Goal: Communication & Community: Answer question/provide support

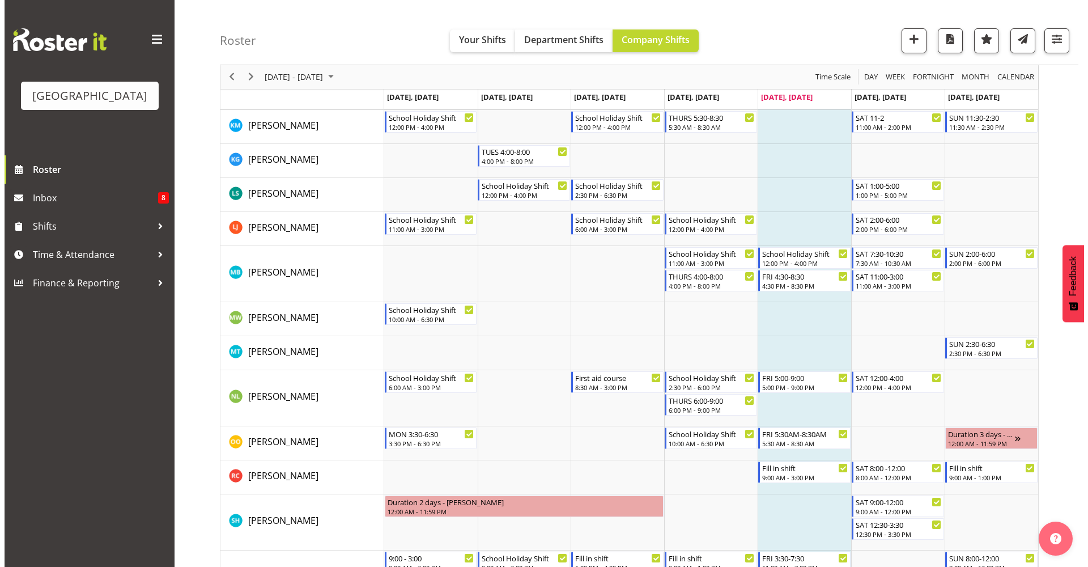
scroll to position [846, 0]
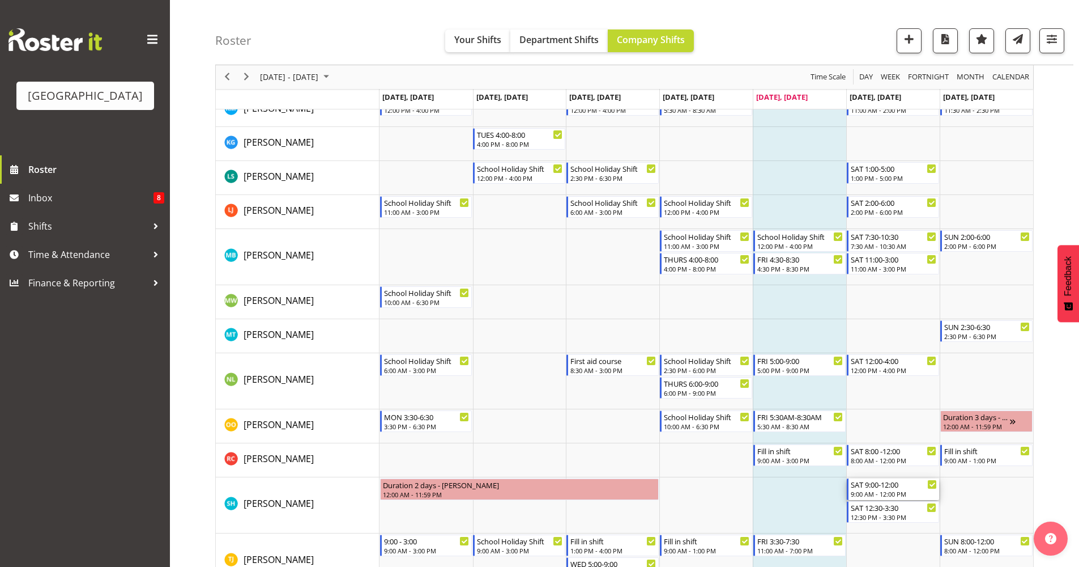
click at [913, 488] on div "SAT 9:00-12:00" at bounding box center [894, 483] width 86 height 11
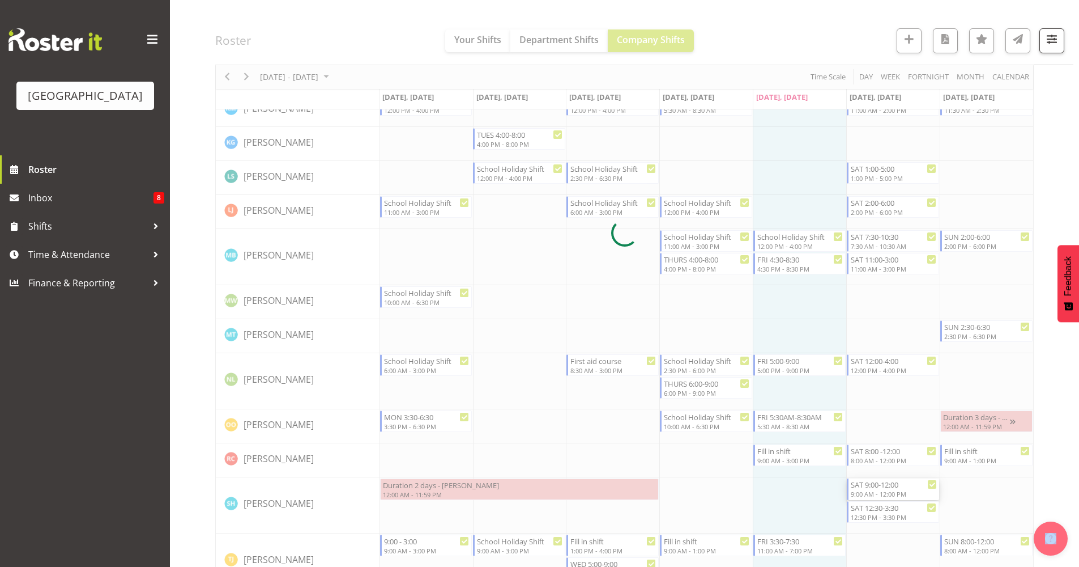
click at [913, 488] on div at bounding box center [624, 233] width 819 height 1934
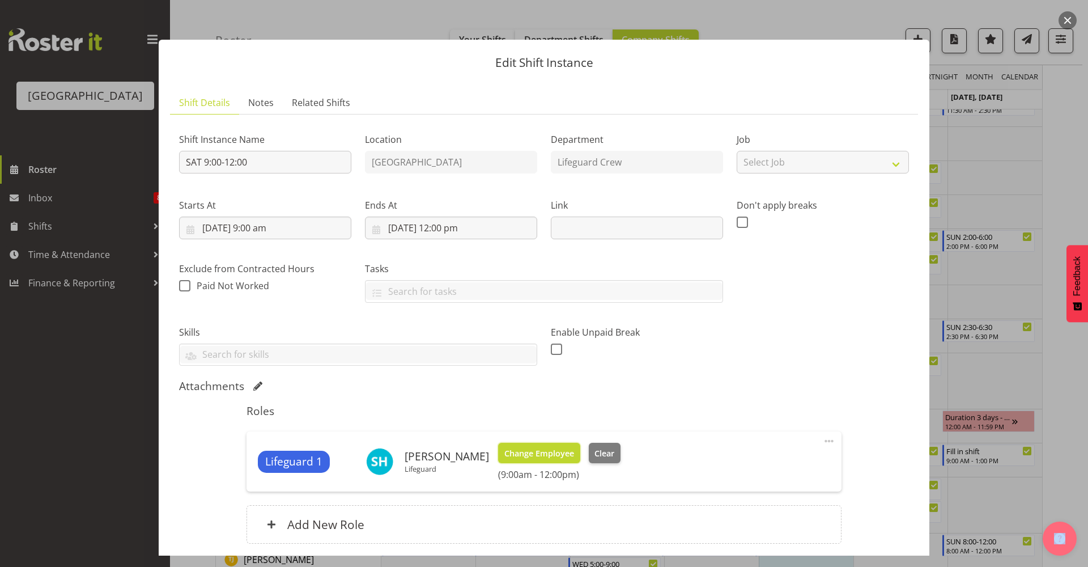
click at [565, 454] on span "Change Employee" at bounding box center [539, 453] width 70 height 12
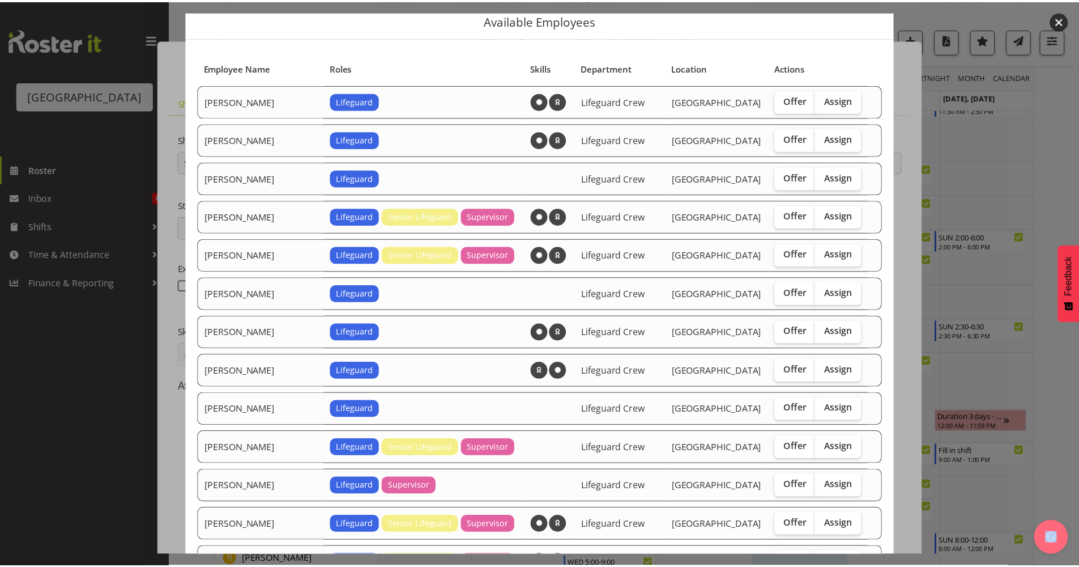
scroll to position [49, 0]
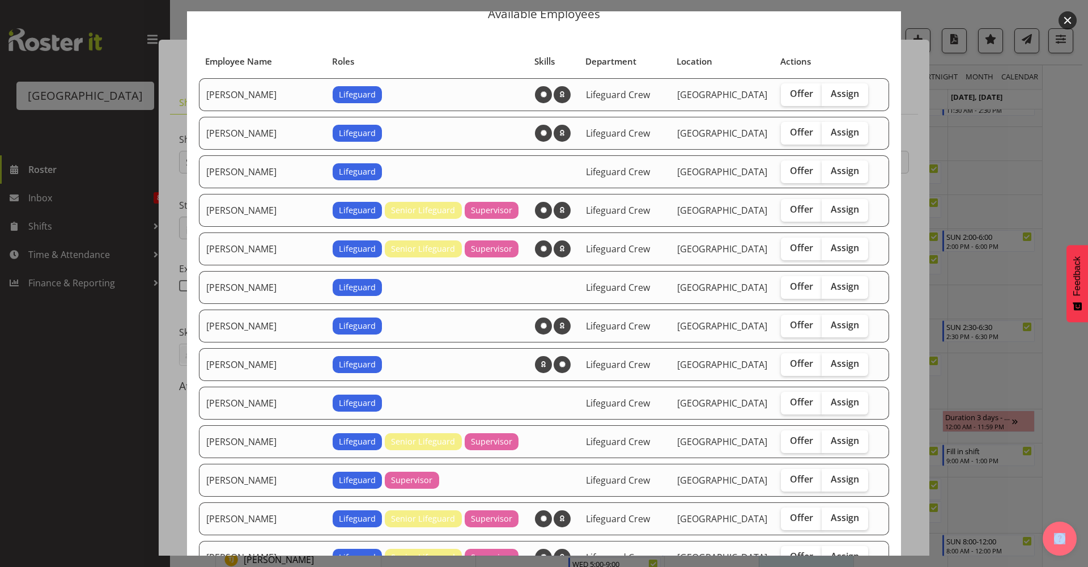
click at [1064, 17] on button "button" at bounding box center [1067, 20] width 18 height 18
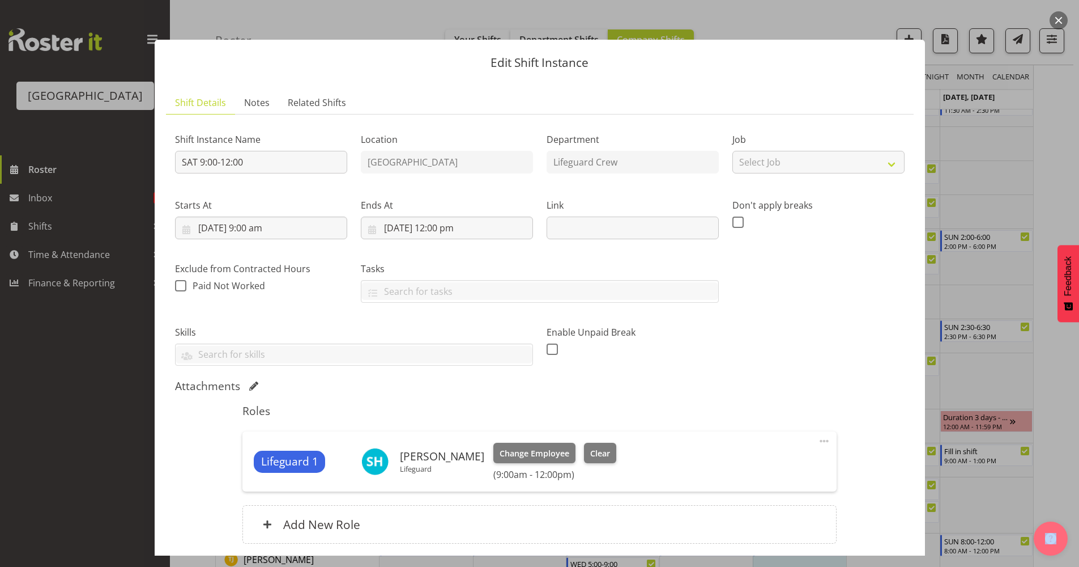
click at [1054, 20] on button "button" at bounding box center [1059, 20] width 18 height 18
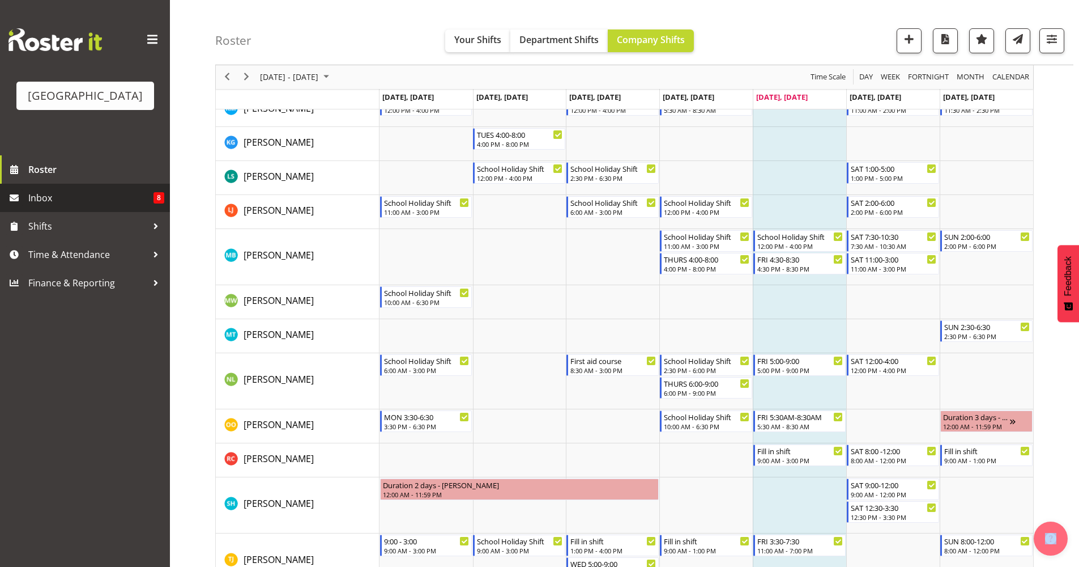
click at [65, 204] on span "Inbox" at bounding box center [90, 197] width 125 height 17
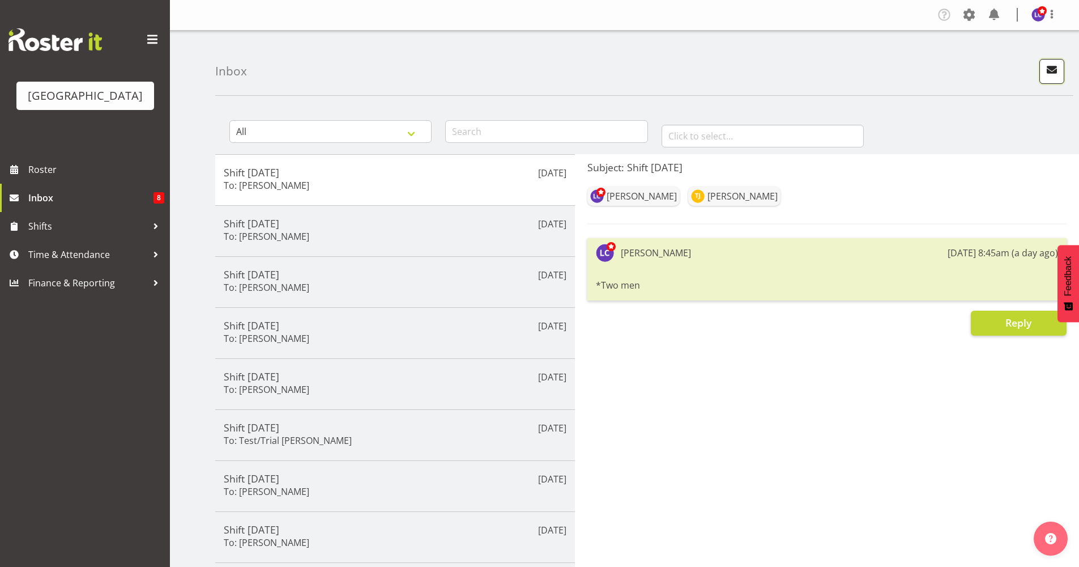
click at [1048, 79] on button "button" at bounding box center [1052, 71] width 25 height 25
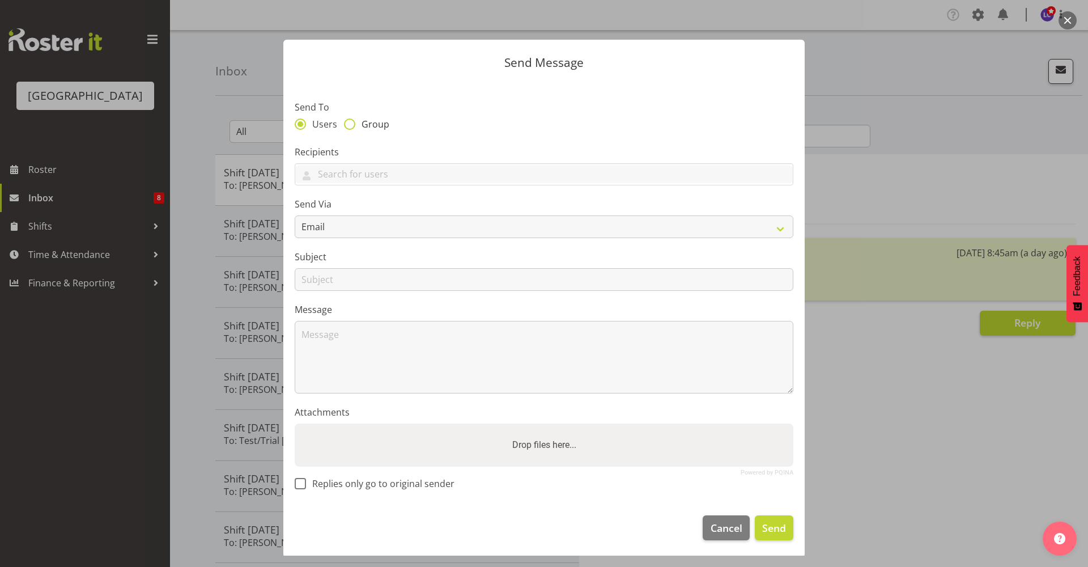
click at [364, 127] on span "Group" at bounding box center [372, 123] width 34 height 11
click at [351, 127] on input "Group" at bounding box center [347, 123] width 7 height 7
radio input "true"
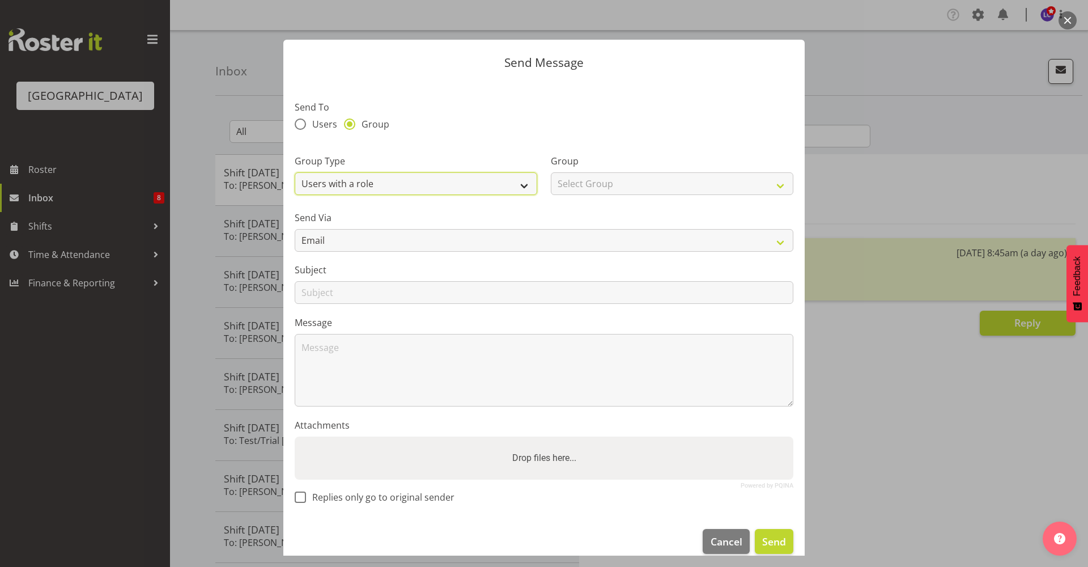
click at [487, 174] on select "Users with a role Users with a skill Primary users in a location All users in a…" at bounding box center [416, 183] width 242 height 23
select select "all_department"
click at [295, 172] on select "Users with a role Users with a skill Primary users in a location All users in a…" at bounding box center [416, 183] width 242 height 23
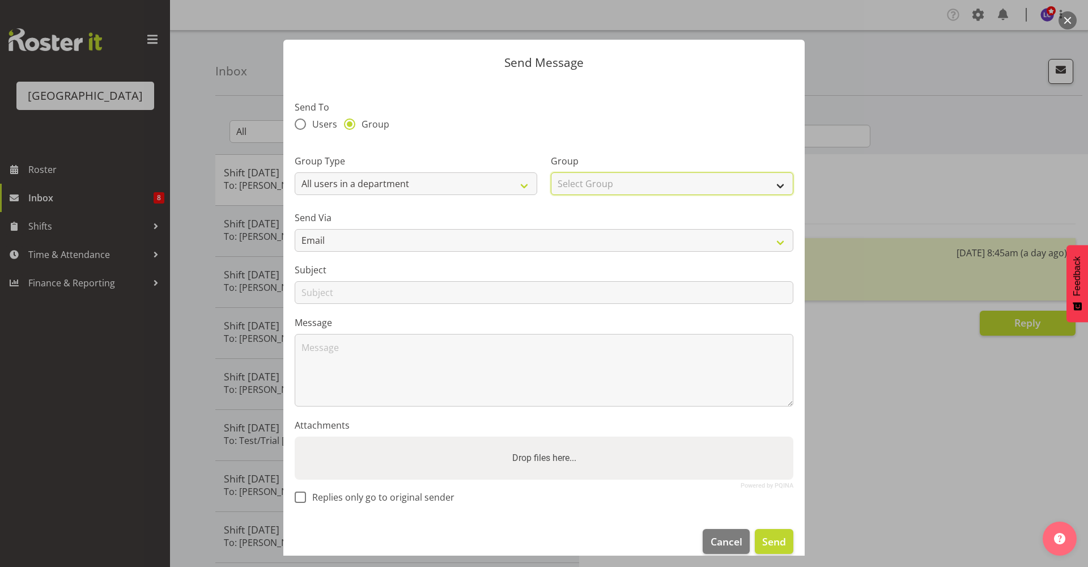
click at [606, 182] on select "Select Group Cleaning Crew Customer Services Crew Lifeguard Crew Maintenance Cr…" at bounding box center [672, 183] width 242 height 23
select select "114"
click at [551, 172] on select "Select Group Cleaning Crew Customer Services Crew Lifeguard Crew Maintenance Cr…" at bounding box center [672, 183] width 242 height 23
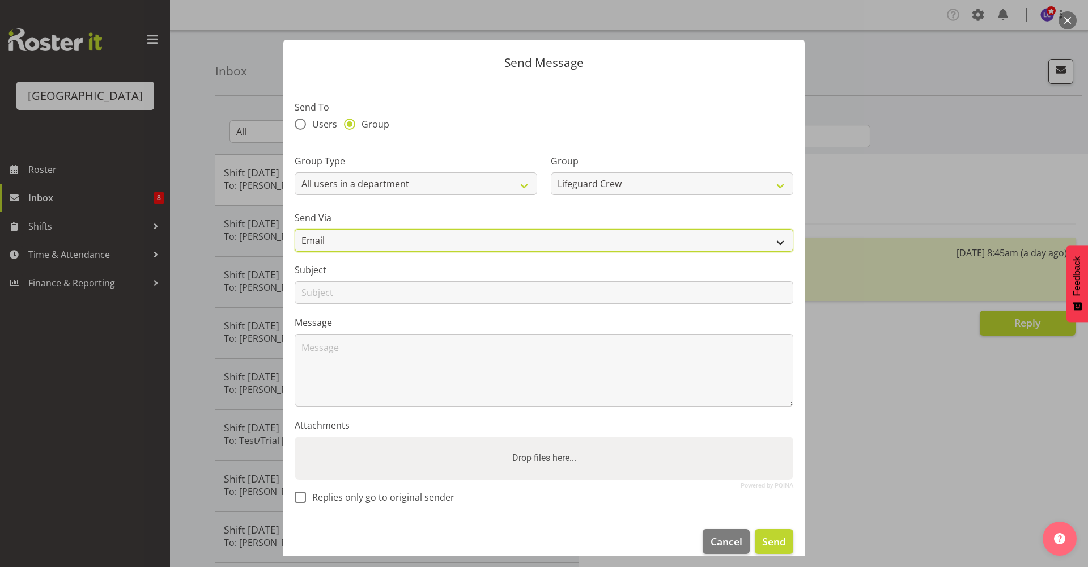
click at [511, 232] on select "Email SMS" at bounding box center [544, 240] width 499 height 23
select select "sms"
click at [295, 229] on select "Email SMS" at bounding box center [544, 240] width 499 height 23
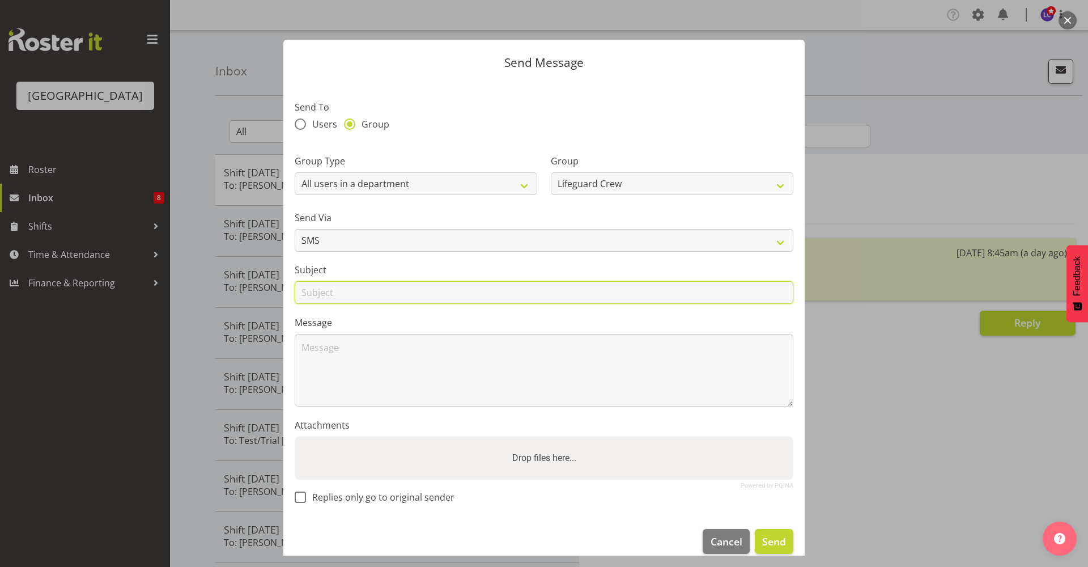
click at [414, 292] on input "text" at bounding box center [544, 292] width 499 height 23
type input "Shift tomorrow"
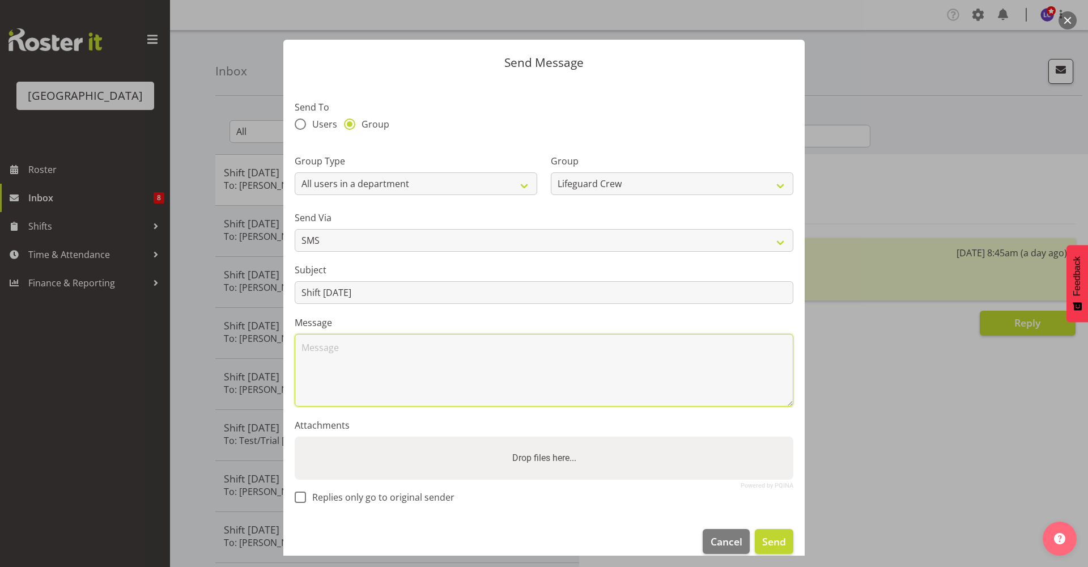
click at [419, 392] on textarea at bounding box center [544, 370] width 499 height 73
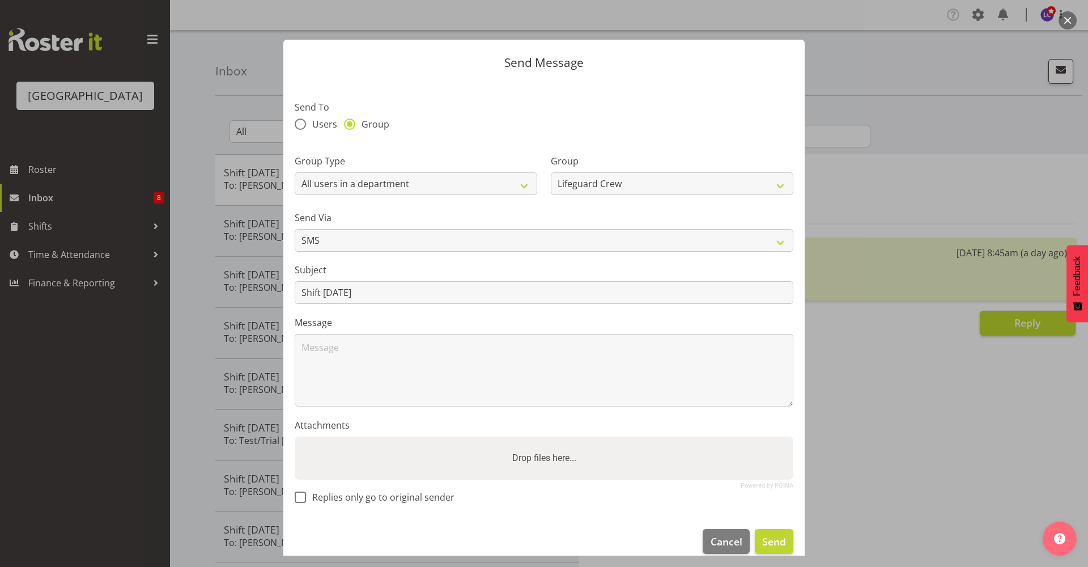
click at [376, 506] on section "Send To Users Group Group Type Users with a role Users with a skill Primary use…" at bounding box center [543, 298] width 521 height 437
click at [382, 499] on span "Replies only go to original sender" at bounding box center [380, 496] width 148 height 11
click at [302, 499] on input "Replies only go to original sender" at bounding box center [298, 496] width 7 height 7
checkbox input "true"
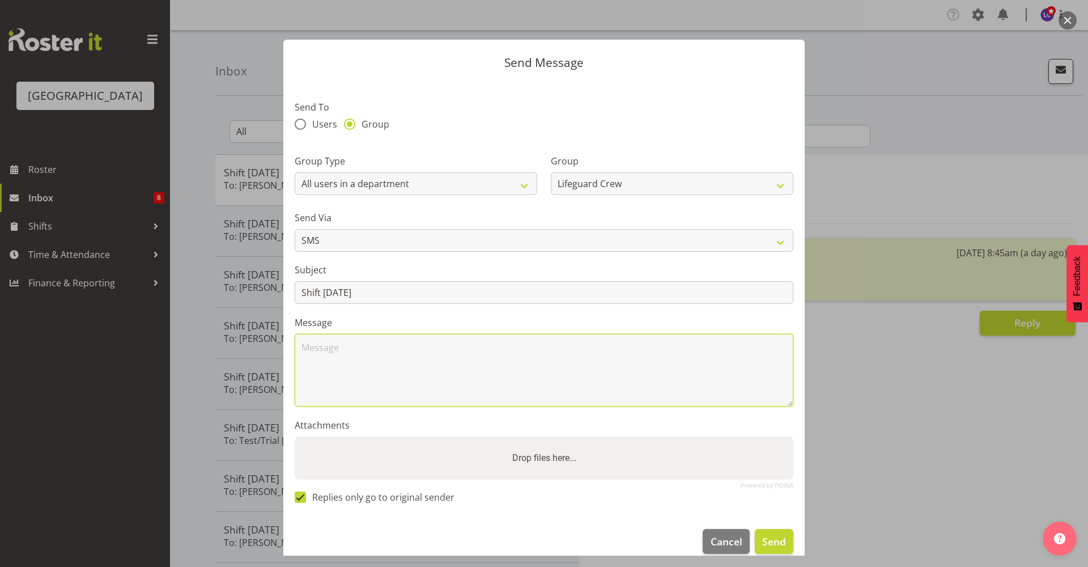
click at [394, 387] on textarea at bounding box center [544, 370] width 499 height 73
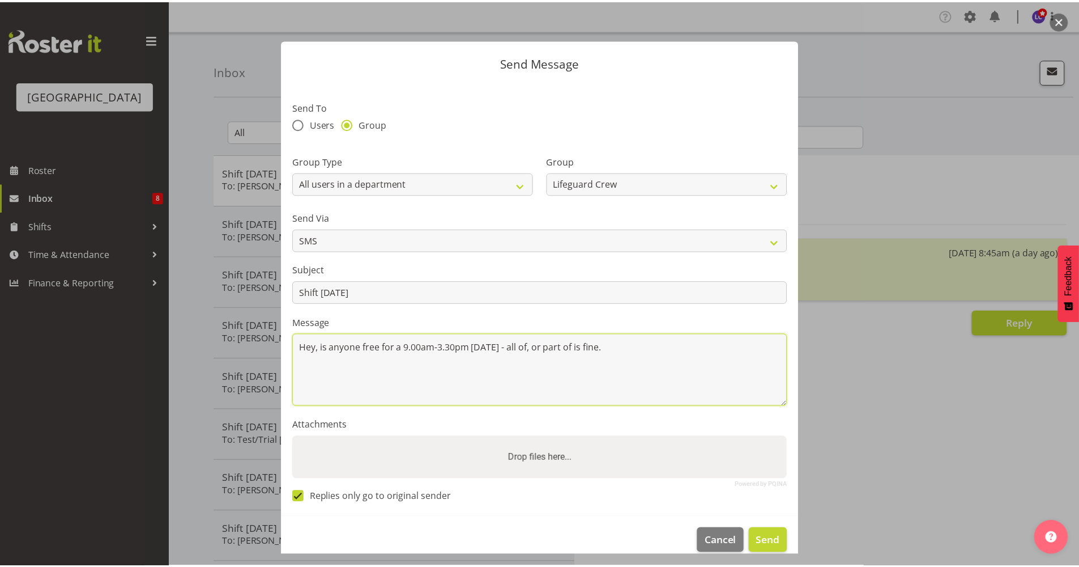
scroll to position [15, 0]
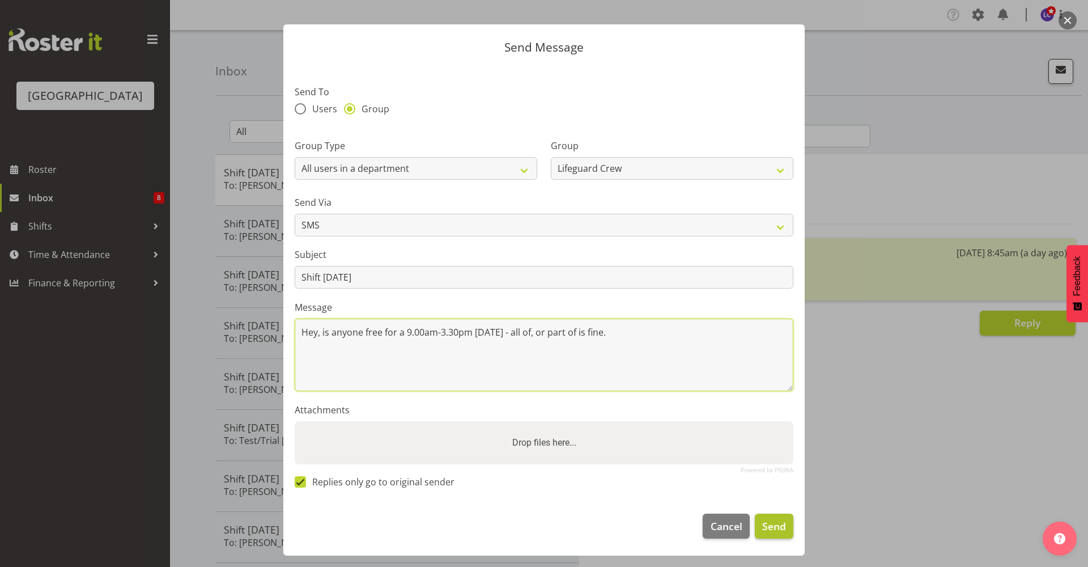
type textarea "Hey, is anyone free for a 9.00am-3.30pm tomorrow - all of, or part of is fine."
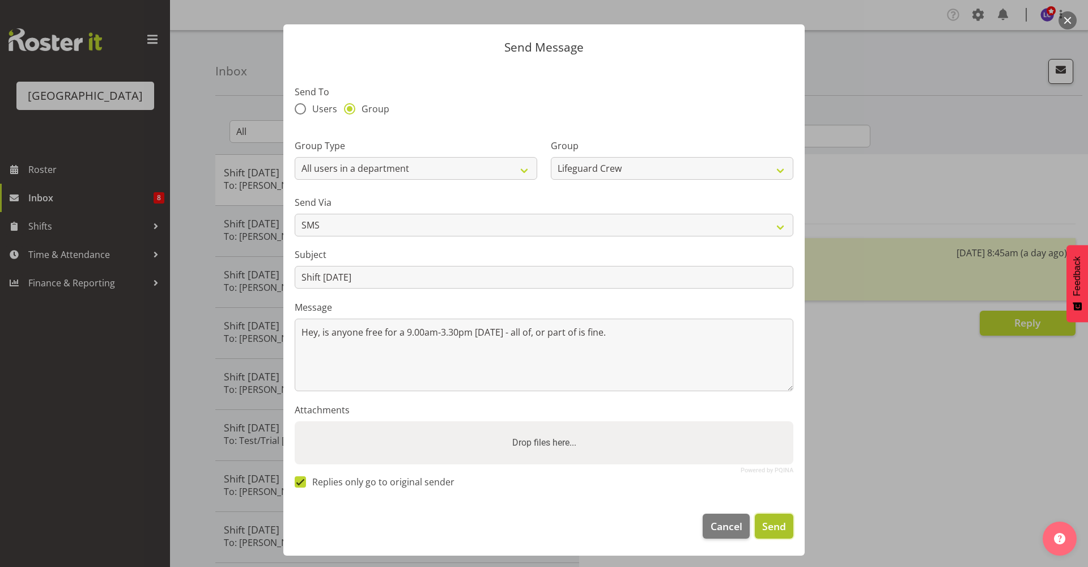
click at [760, 517] on button "Send" at bounding box center [774, 525] width 39 height 25
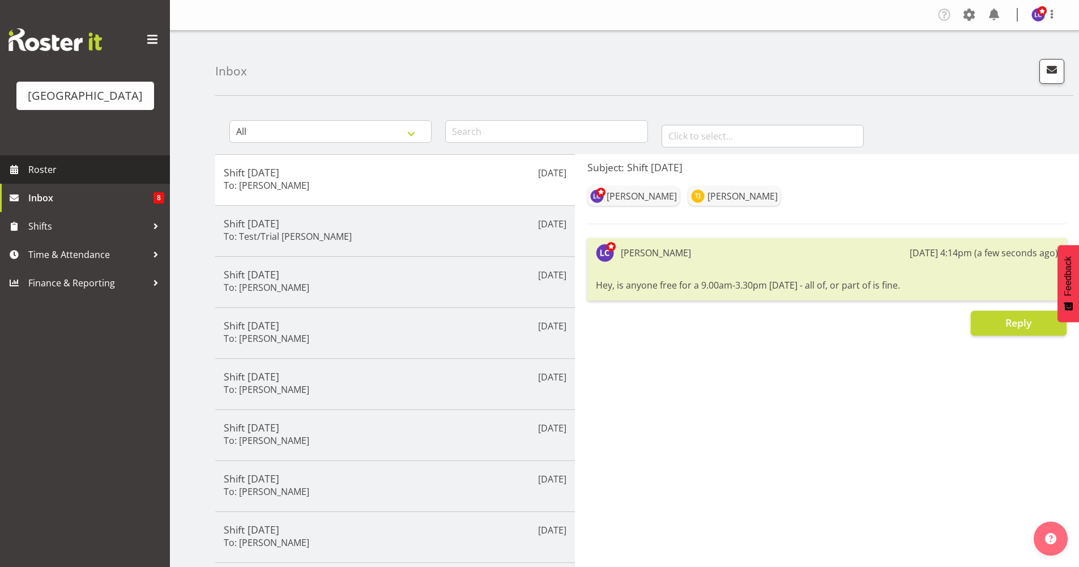
click at [78, 167] on span "Roster" at bounding box center [96, 169] width 136 height 17
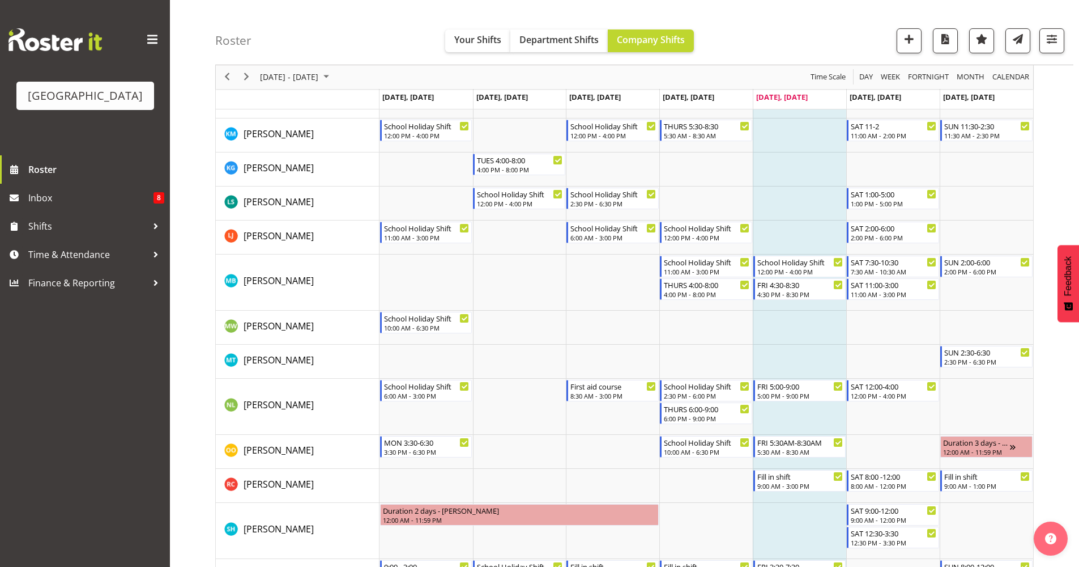
scroll to position [832, 0]
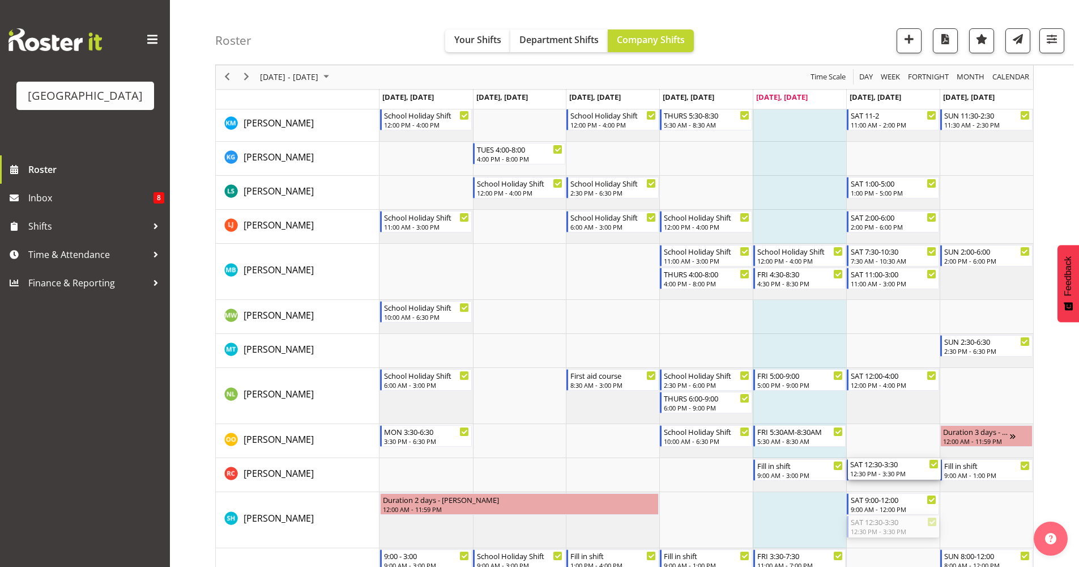
drag, startPoint x: 895, startPoint y: 526, endPoint x: 897, endPoint y: 486, distance: 39.7
click at [897, 486] on div "School Holiday 9:30 AM - 6:30 PM School Holiday Shift 2:30 PM - 6:30 PM First a…" at bounding box center [707, 271] width 654 height 1887
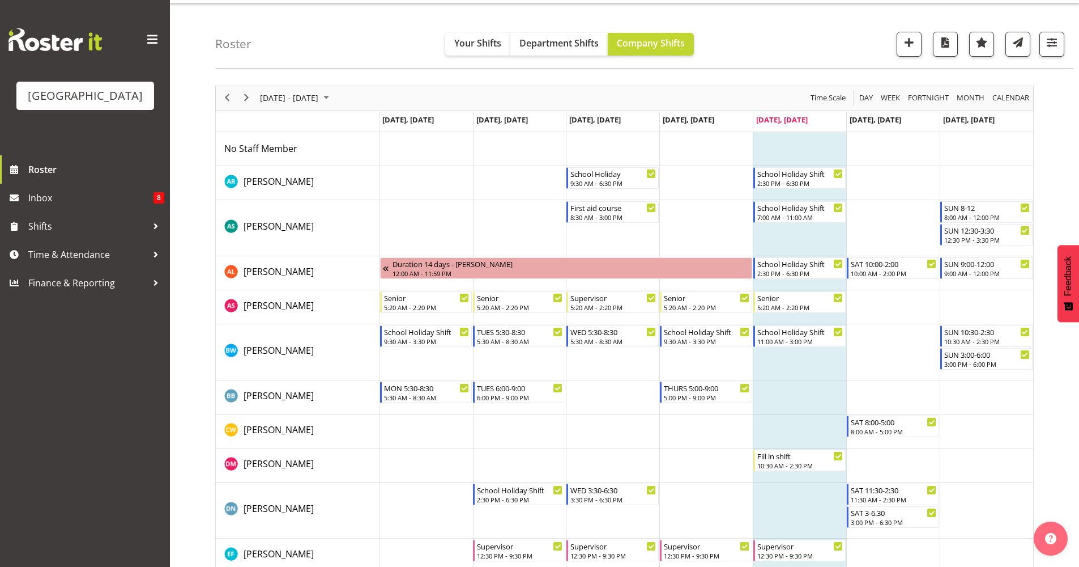
scroll to position [0, 0]
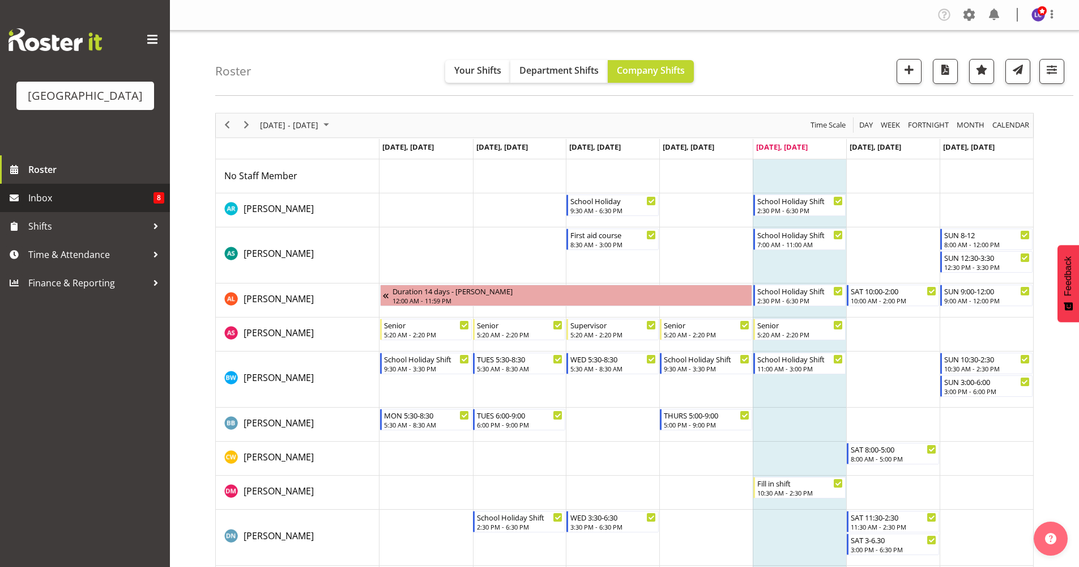
click at [103, 206] on span "Inbox" at bounding box center [90, 197] width 125 height 17
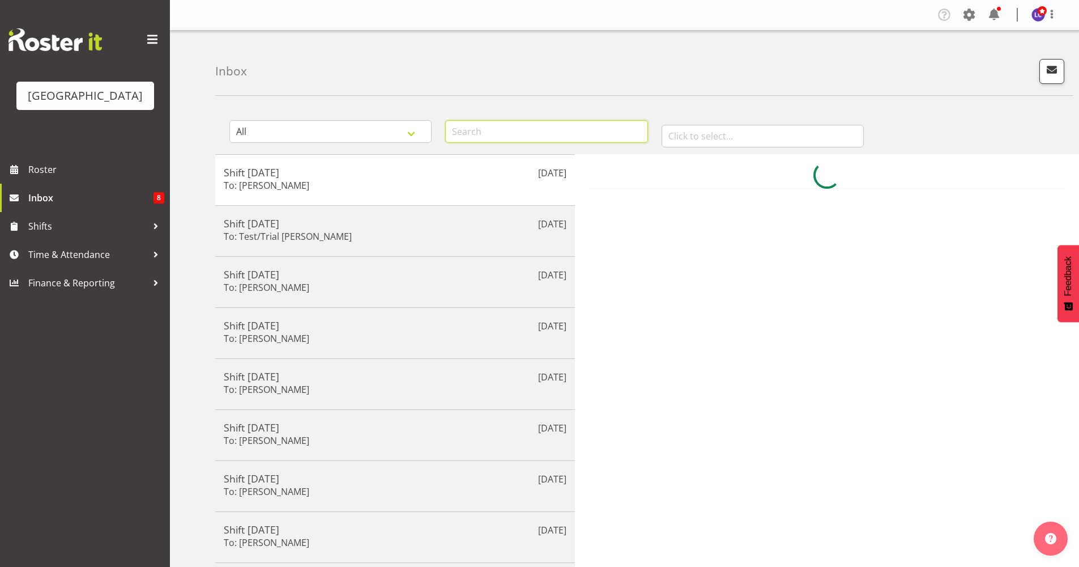
click at [568, 134] on input "text" at bounding box center [546, 131] width 202 height 23
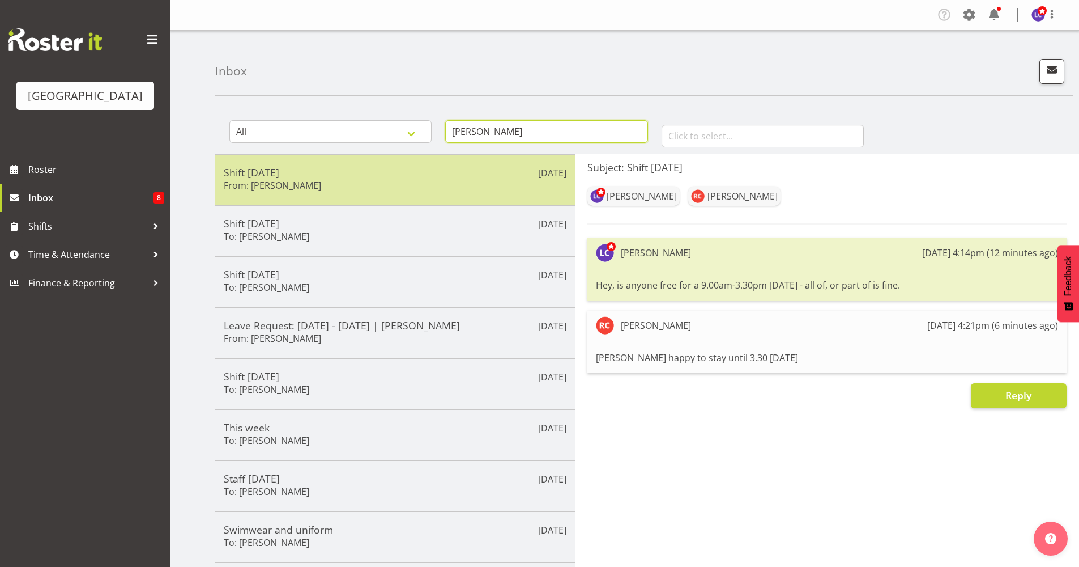
type input "riley"
click at [393, 181] on div "Shift tomorrow From: Riley Crosbie" at bounding box center [395, 180] width 343 height 28
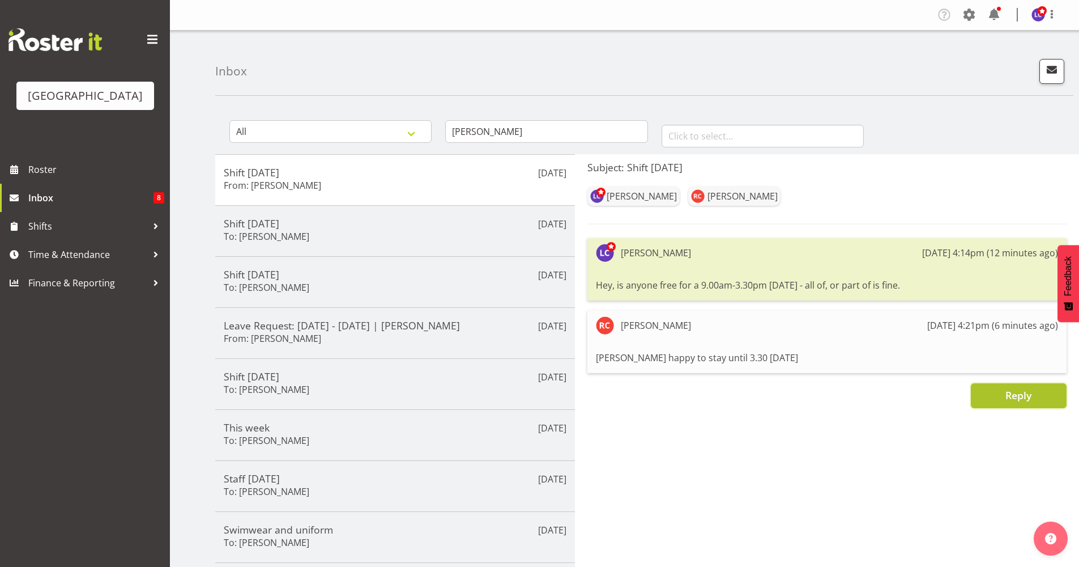
click at [1021, 397] on span "Reply" at bounding box center [1019, 395] width 26 height 14
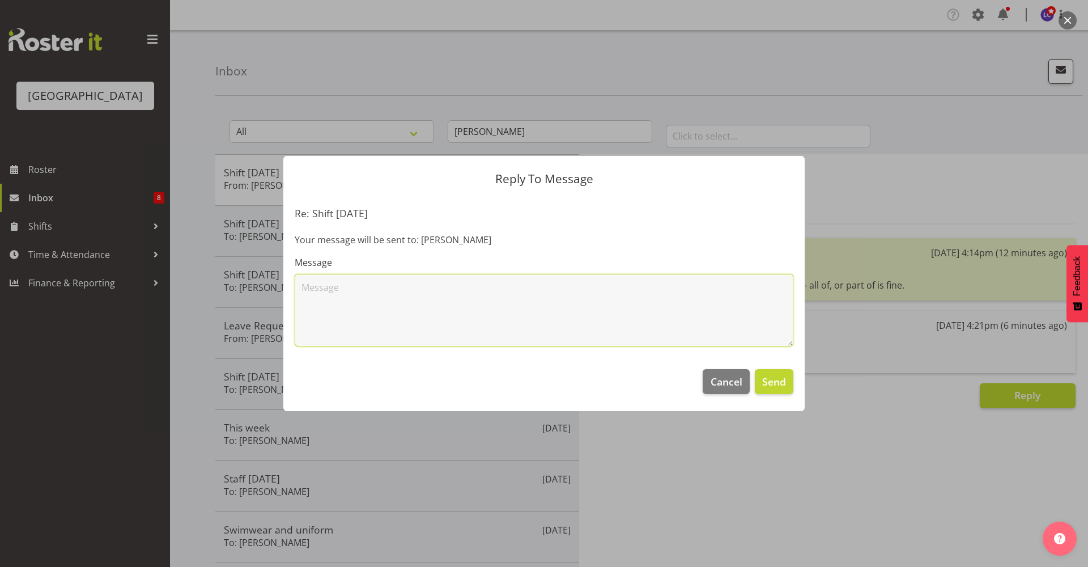
click at [617, 329] on textarea at bounding box center [544, 310] width 499 height 73
type textarea "Thank you :)"
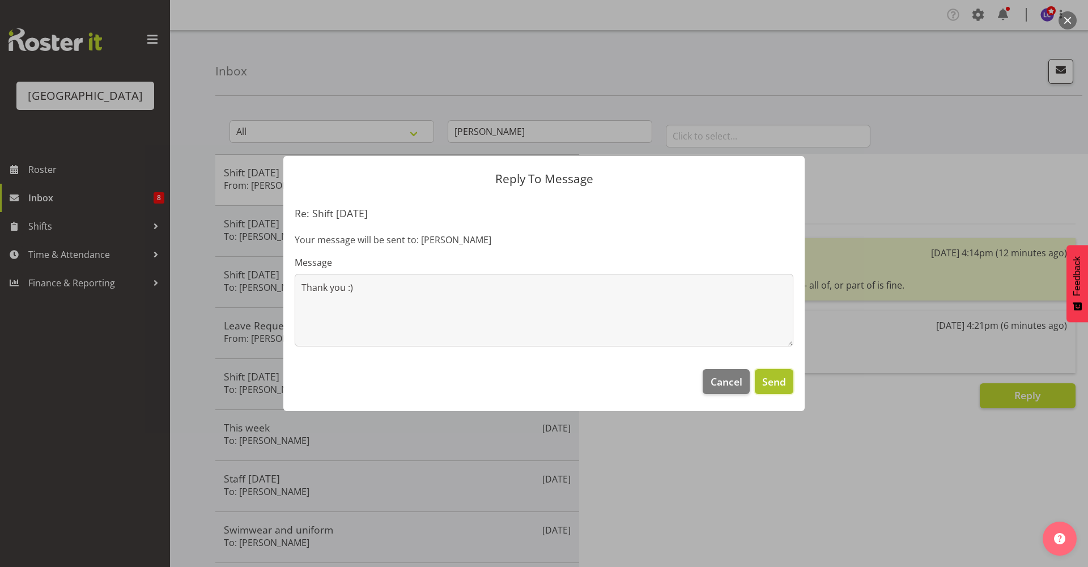
click at [770, 384] on span "Send" at bounding box center [774, 381] width 24 height 15
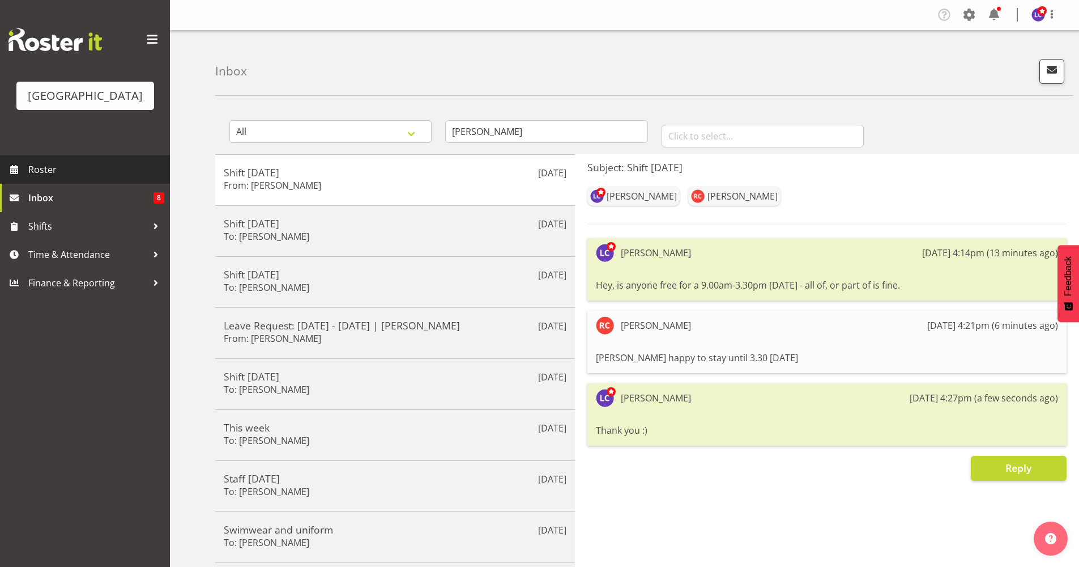
click at [59, 168] on span "Roster" at bounding box center [96, 169] width 136 height 17
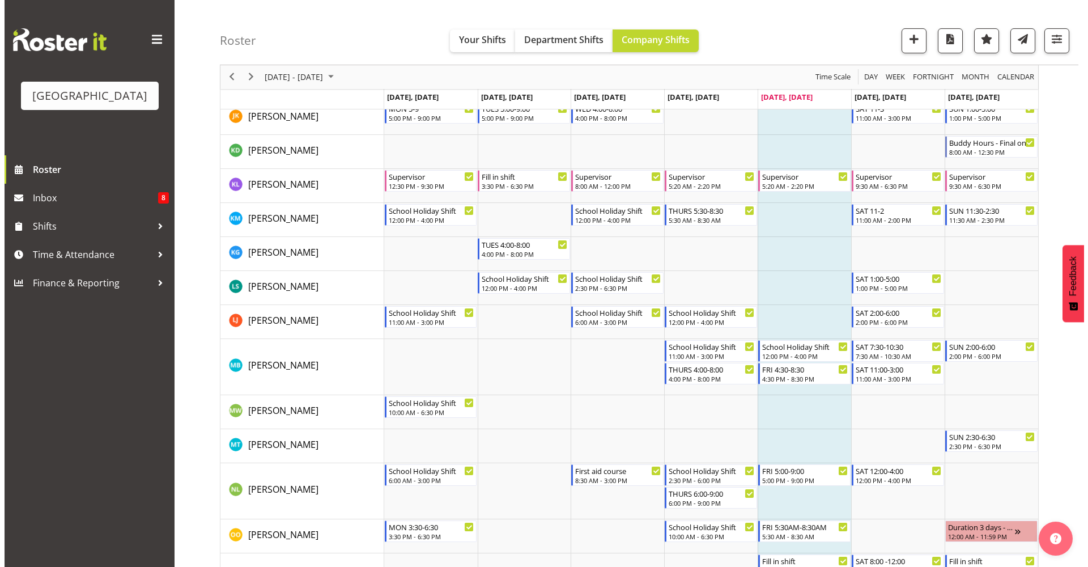
scroll to position [982, 0]
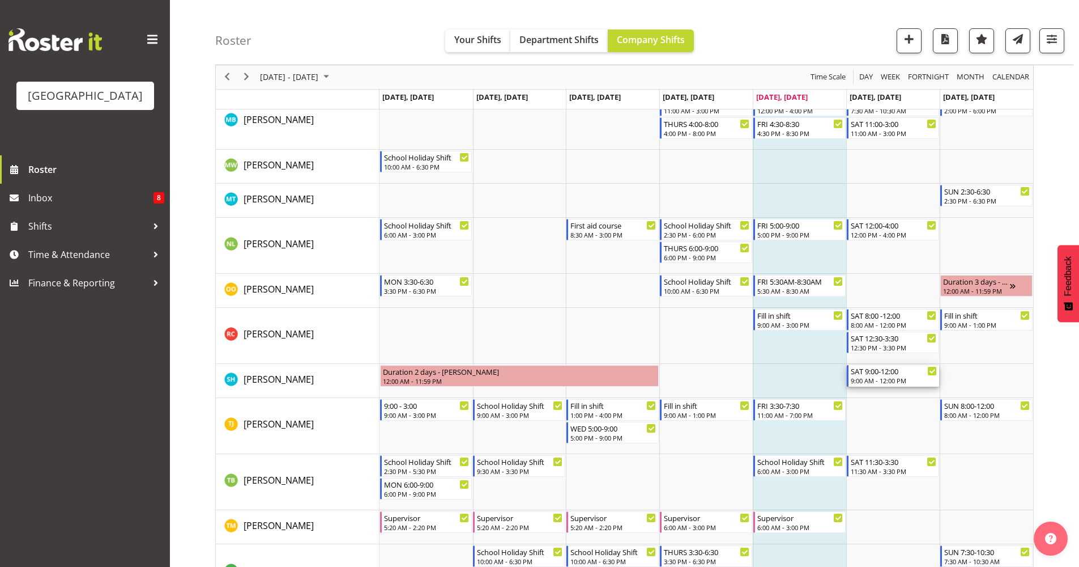
click at [918, 376] on div "SAT 9:00-12:00 9:00 AM - 12:00 PM" at bounding box center [894, 376] width 86 height 22
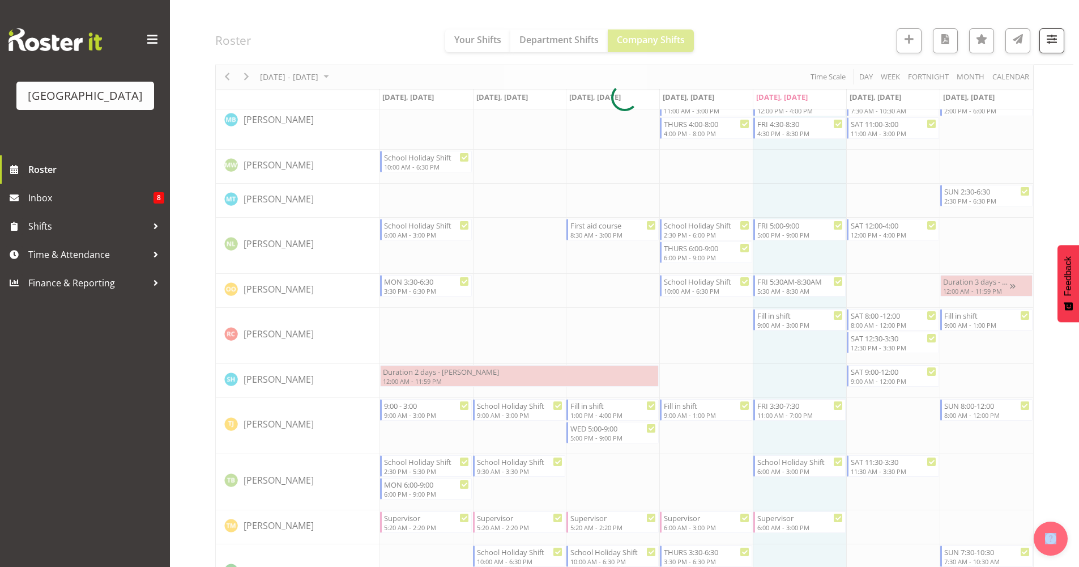
click at [918, 376] on div at bounding box center [624, 98] width 819 height 1934
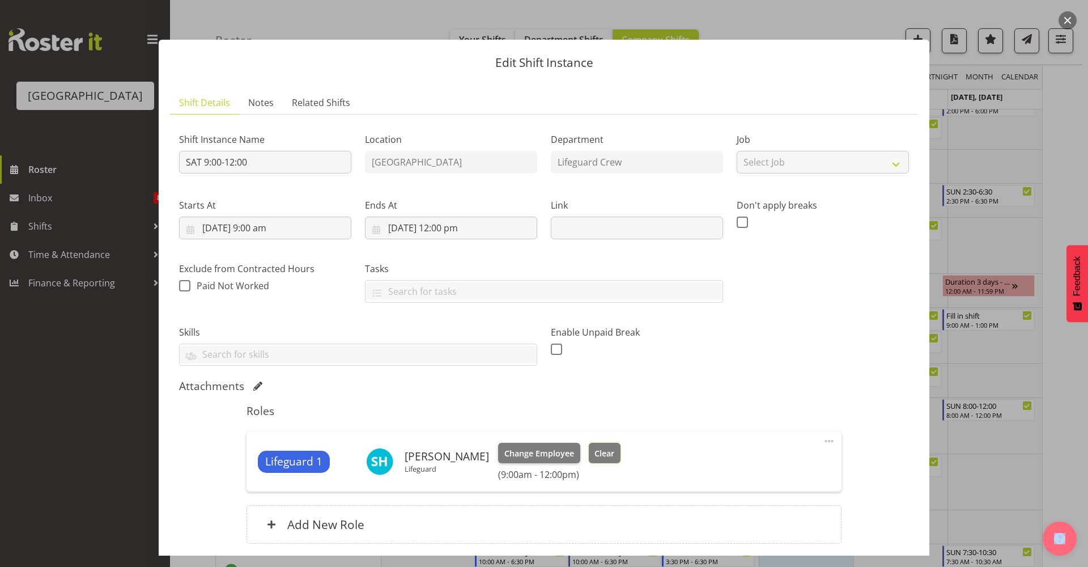
drag, startPoint x: 617, startPoint y: 454, endPoint x: 622, endPoint y: 448, distance: 8.5
click at [614, 455] on span "Clear" at bounding box center [604, 453] width 20 height 12
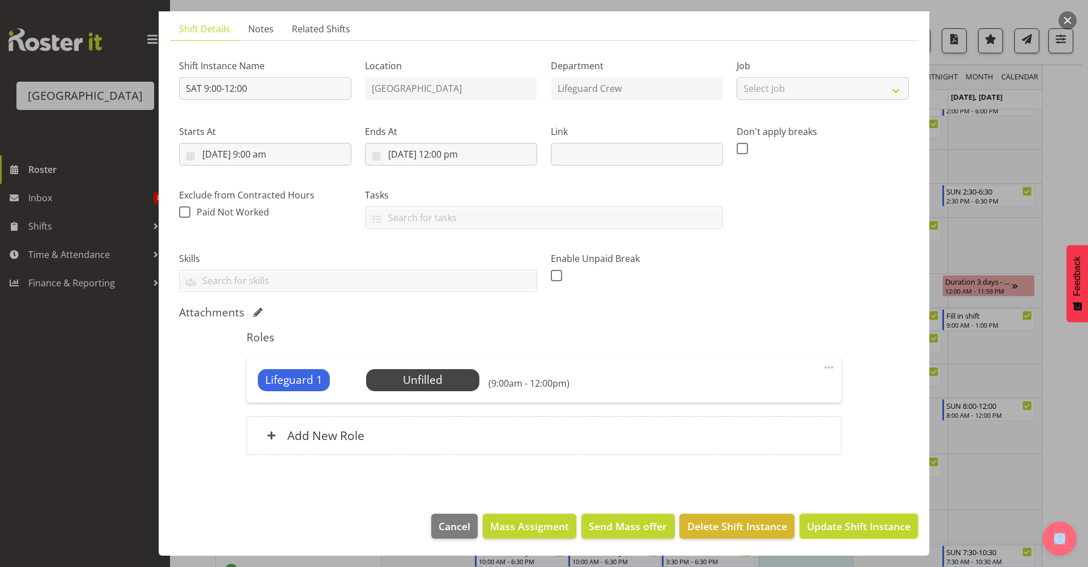
click at [861, 524] on span "Update Shift Instance" at bounding box center [859, 525] width 104 height 15
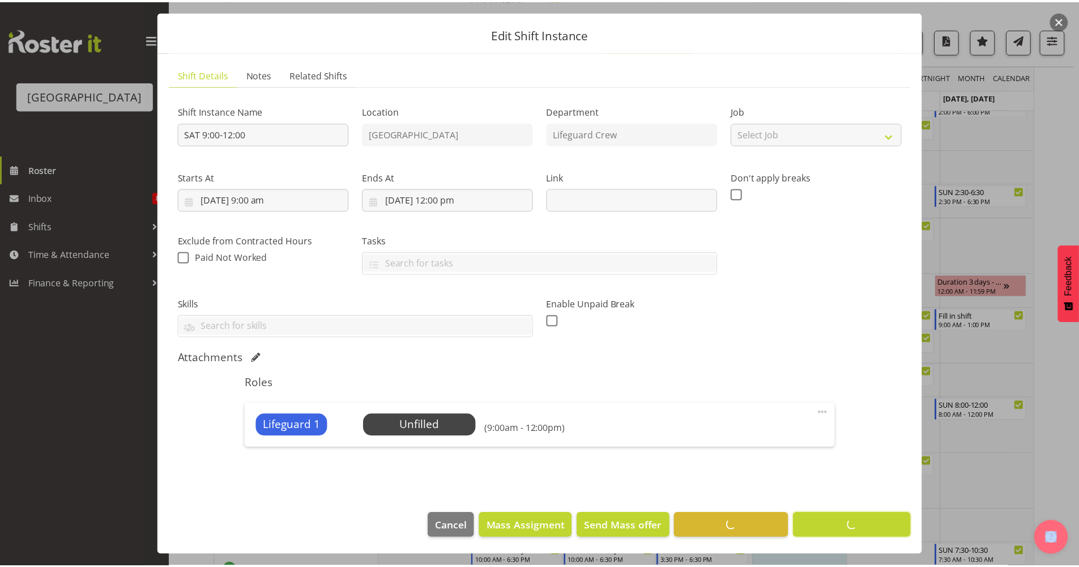
scroll to position [0, 0]
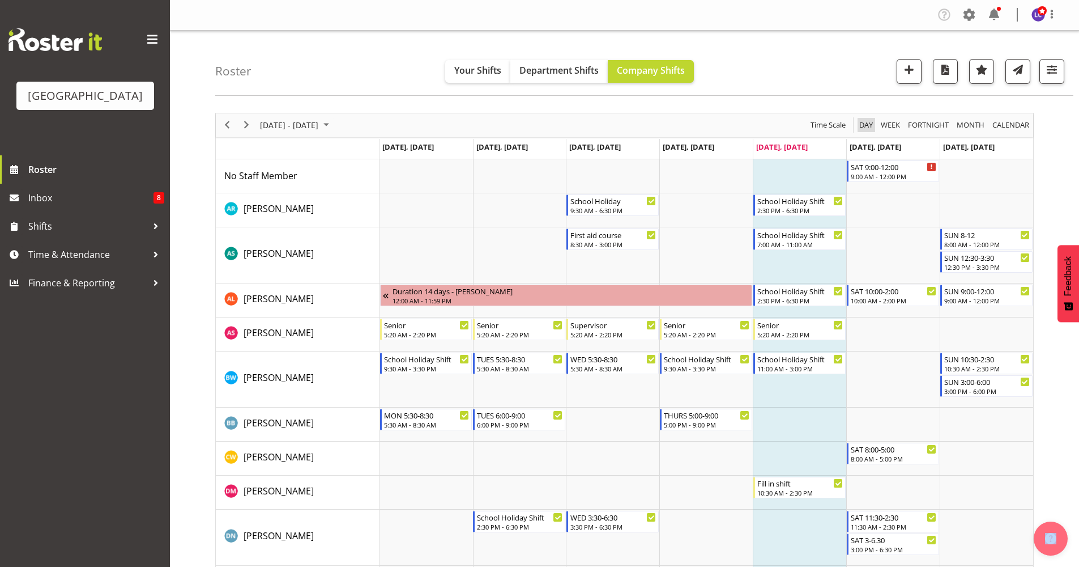
click at [869, 120] on span "Day" at bounding box center [866, 125] width 16 height 14
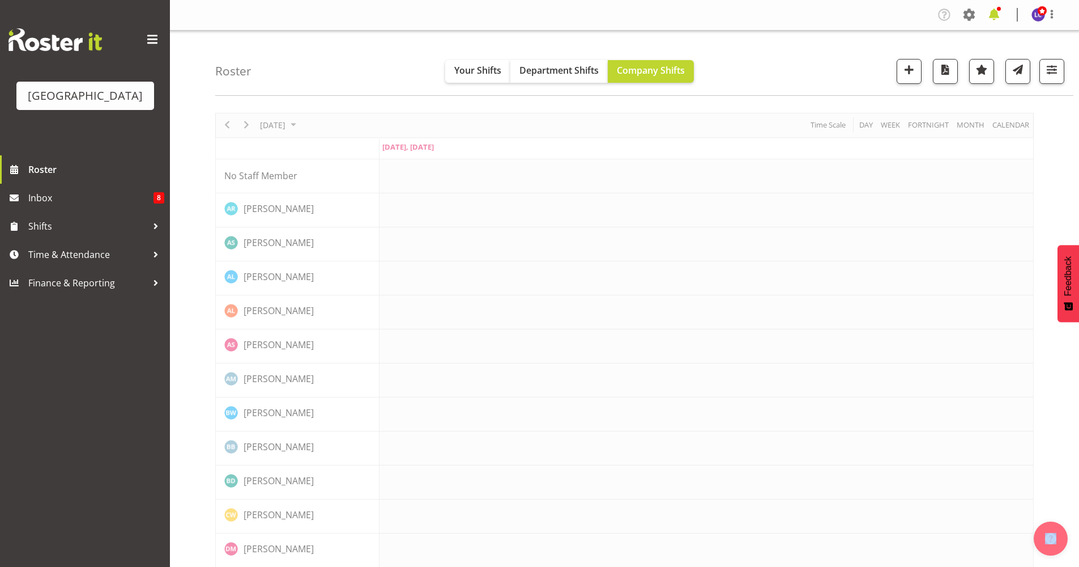
click at [989, 15] on span at bounding box center [994, 15] width 18 height 18
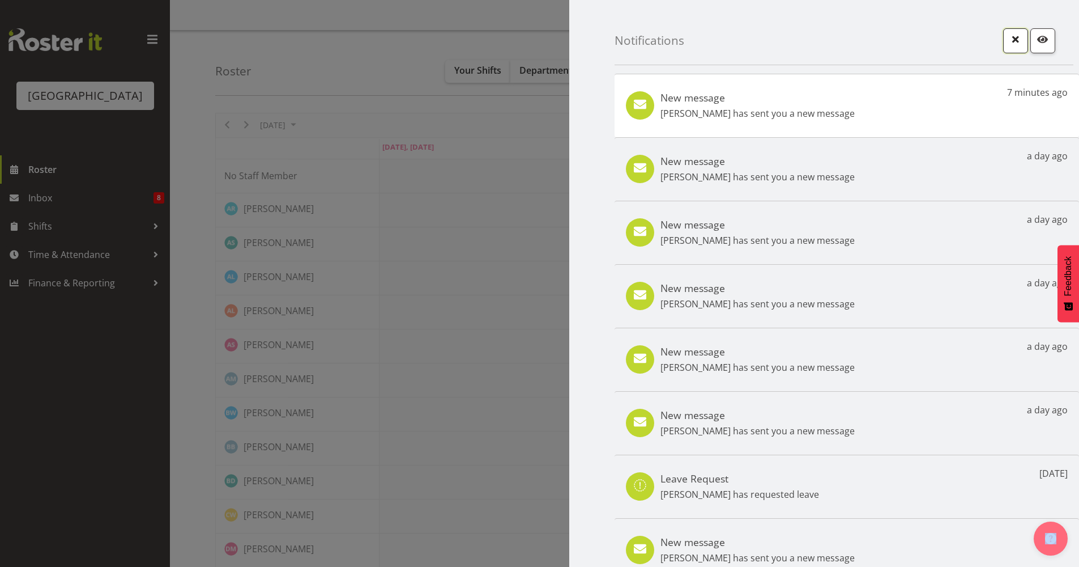
click at [1003, 39] on button "button" at bounding box center [1015, 40] width 25 height 25
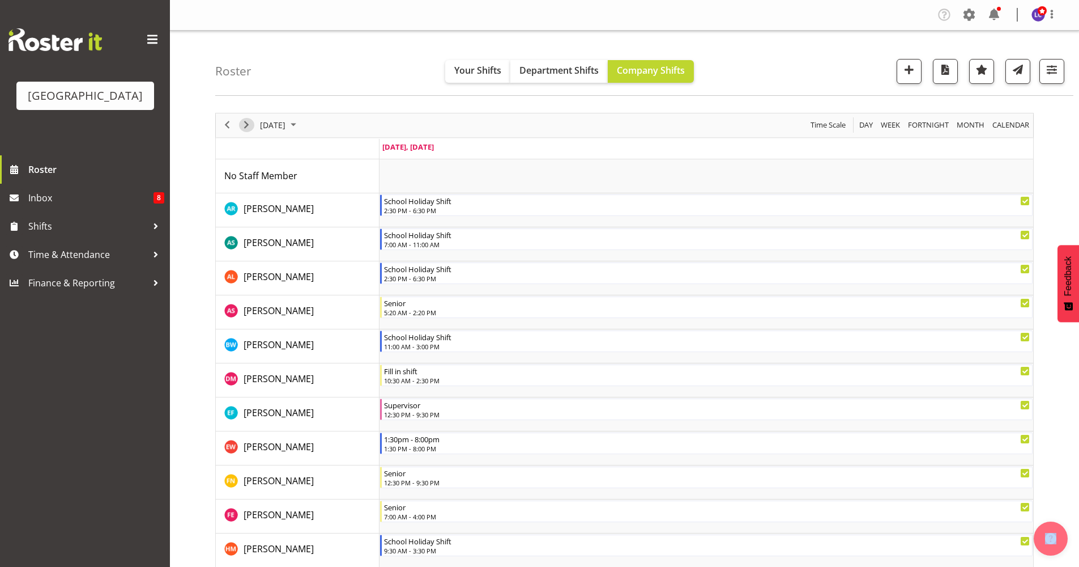
click at [249, 125] on span "Next" at bounding box center [247, 125] width 14 height 14
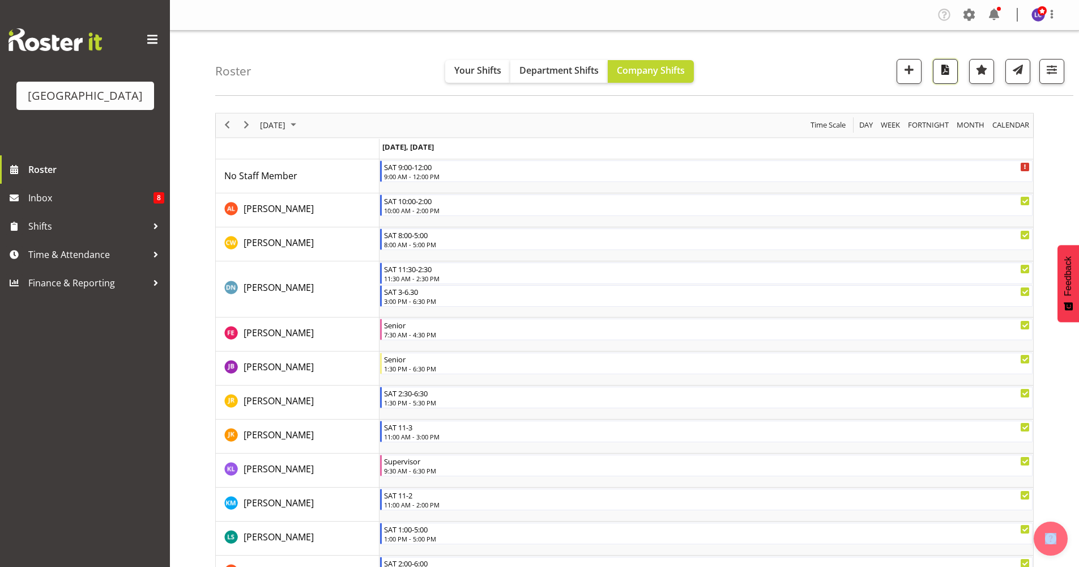
click at [944, 73] on span "button" at bounding box center [945, 69] width 15 height 15
click at [747, 50] on div "Roster Your Shifts Department Shifts Company Shifts All Locations Clear Splash …" at bounding box center [644, 63] width 858 height 65
click at [249, 132] on div "next period" at bounding box center [246, 125] width 19 height 24
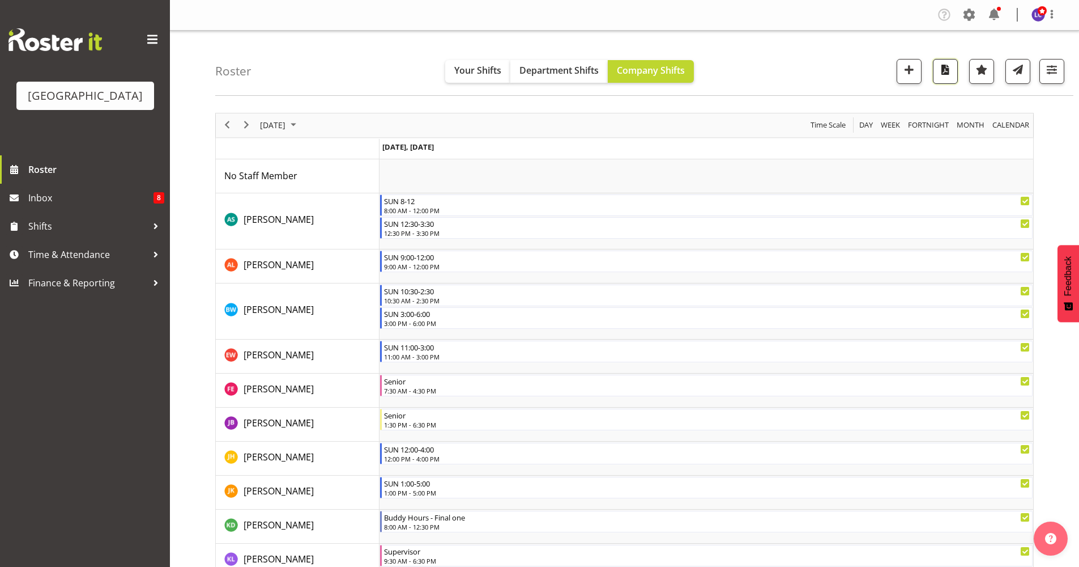
click at [943, 72] on span "button" at bounding box center [945, 69] width 15 height 15
click at [249, 129] on span "Next" at bounding box center [247, 125] width 14 height 14
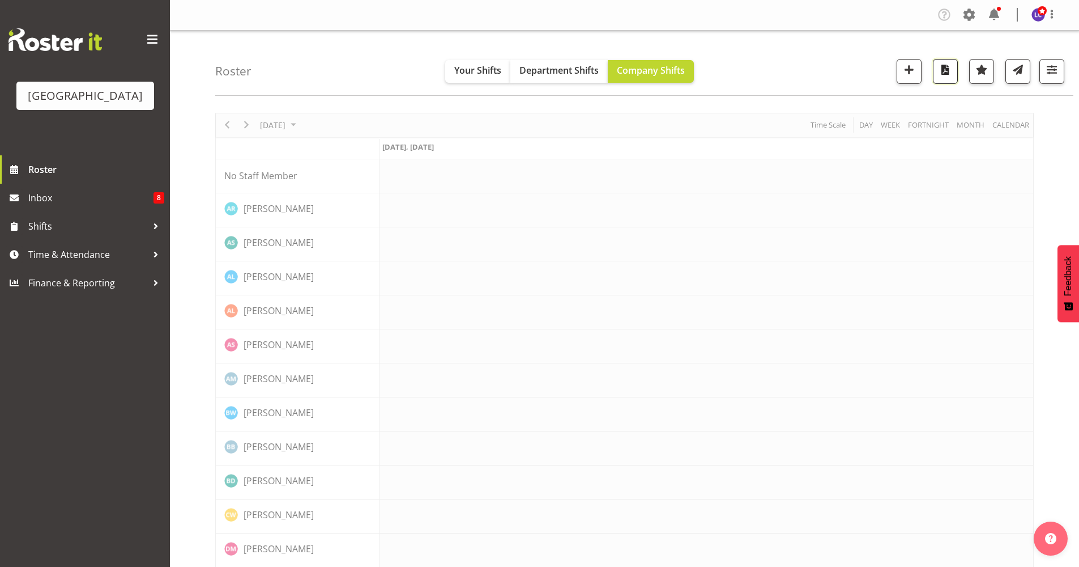
click at [950, 73] on span "button" at bounding box center [945, 69] width 15 height 15
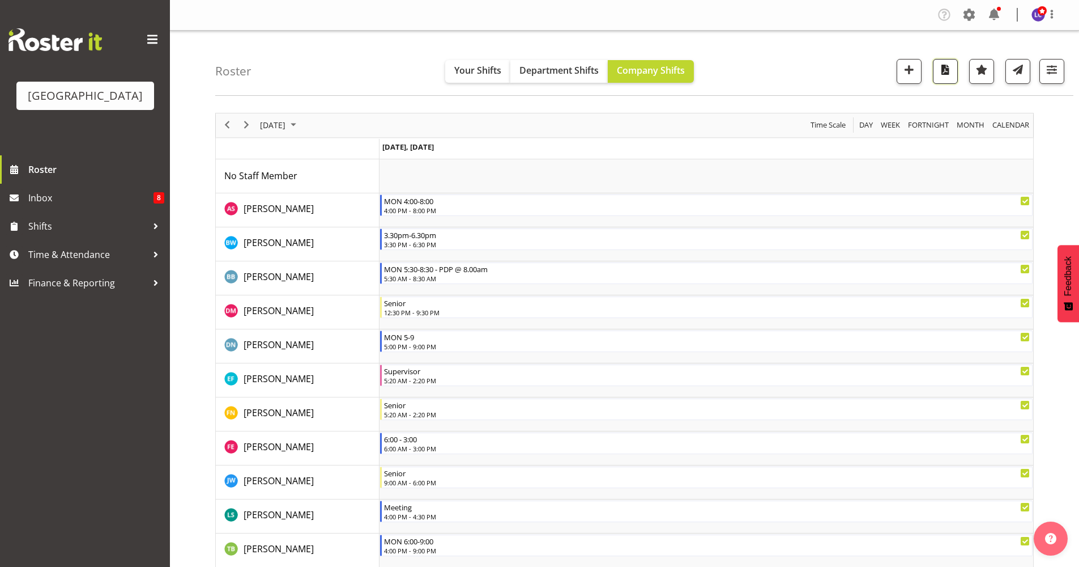
click at [950, 73] on span "button" at bounding box center [945, 69] width 15 height 15
click at [941, 74] on span "button" at bounding box center [945, 69] width 15 height 15
click at [944, 70] on span "button" at bounding box center [945, 69] width 15 height 15
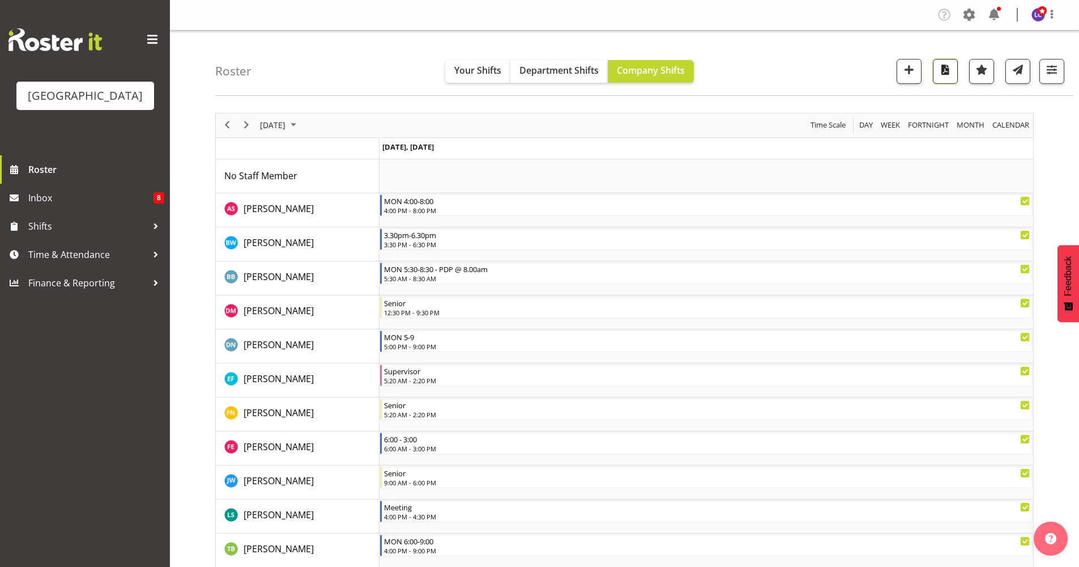
click at [944, 70] on span "button" at bounding box center [945, 69] width 15 height 15
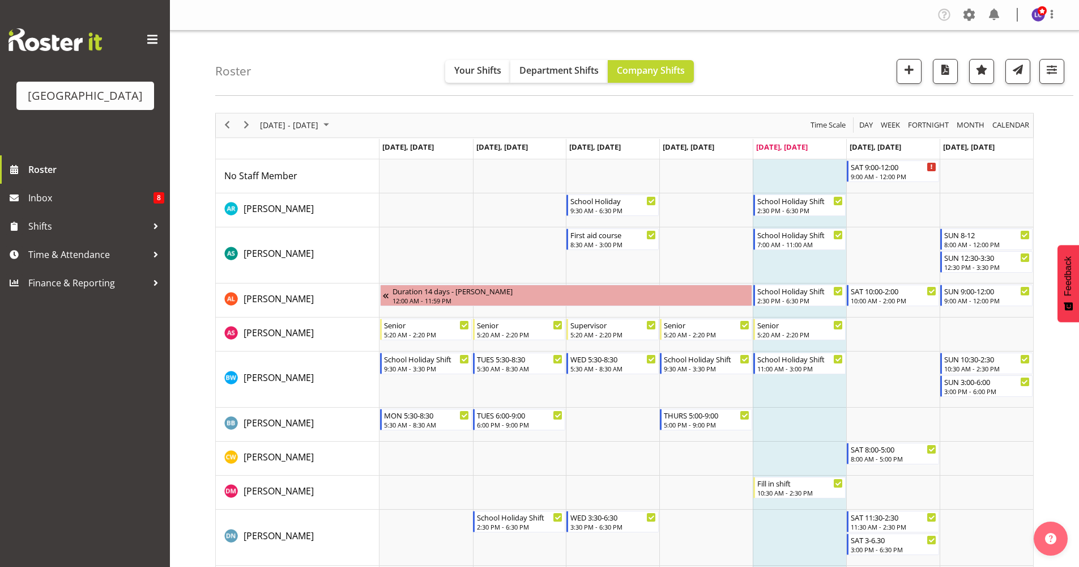
click at [403, 71] on div "Roster Your Shifts Department Shifts Company Shifts All Locations [GEOGRAPHIC_D…" at bounding box center [644, 63] width 858 height 65
drag, startPoint x: 1086, startPoint y: 114, endPoint x: 807, endPoint y: 84, distance: 280.4
click at [807, 84] on div "Roster Your Shifts Department Shifts Company Shifts All Locations Clear Splash …" at bounding box center [644, 63] width 858 height 65
click at [865, 124] on span "Day" at bounding box center [866, 125] width 16 height 14
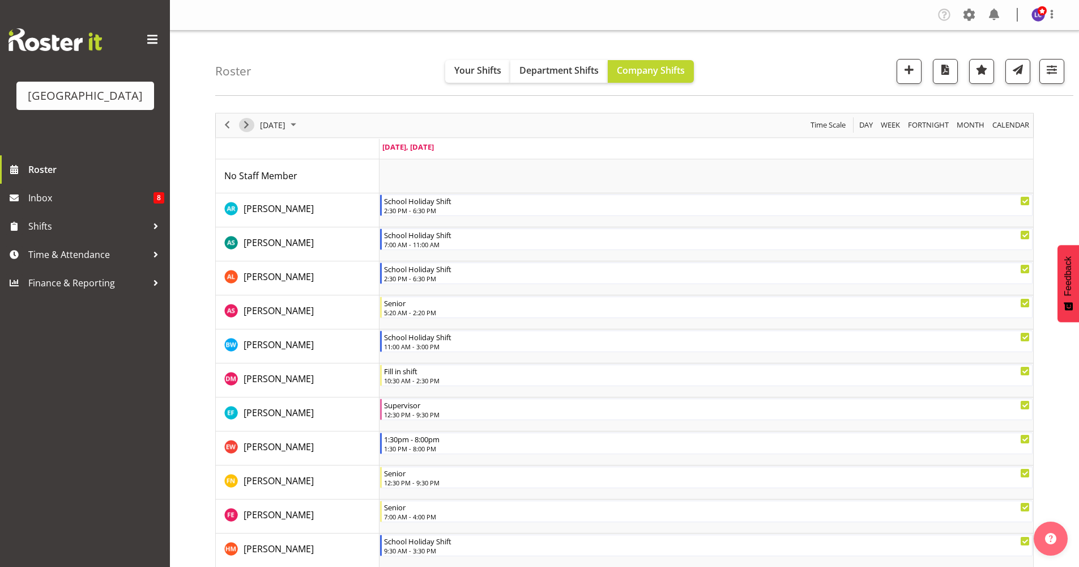
click at [249, 125] on span "Next" at bounding box center [247, 125] width 14 height 14
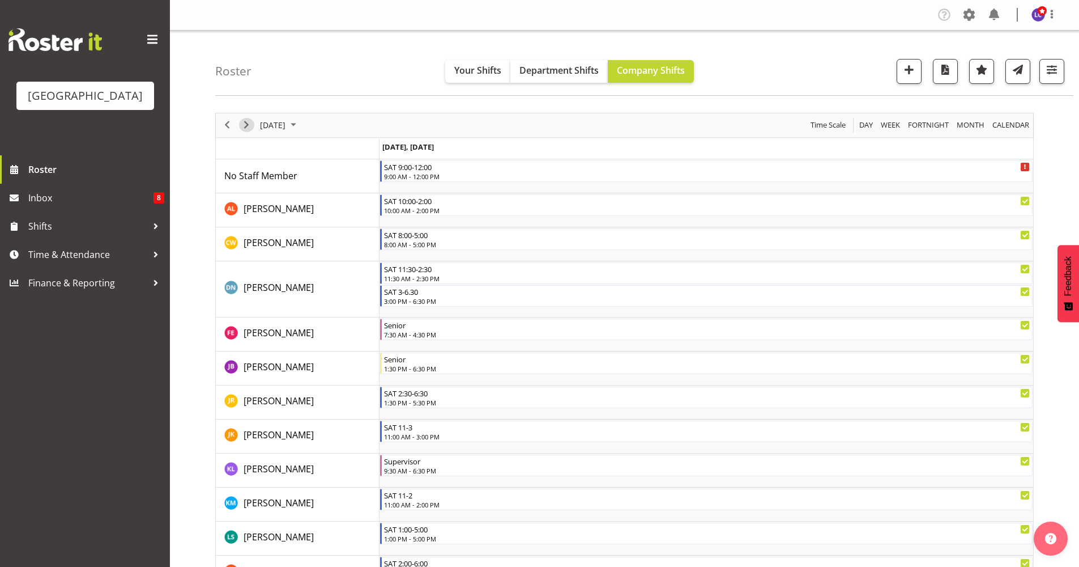
click at [249, 125] on span "Next" at bounding box center [247, 125] width 14 height 14
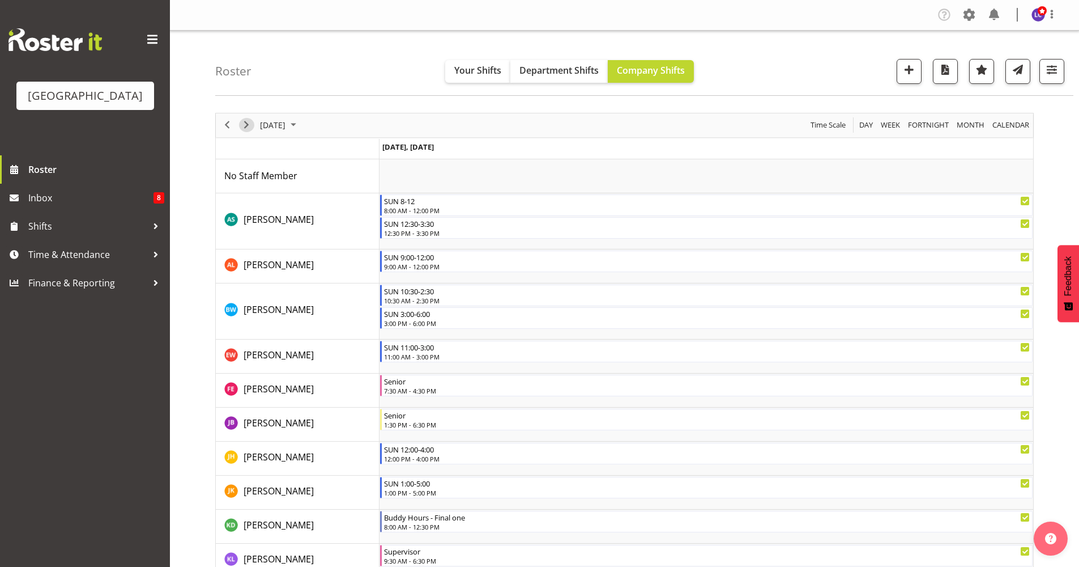
click at [248, 126] on span "Next" at bounding box center [247, 125] width 14 height 14
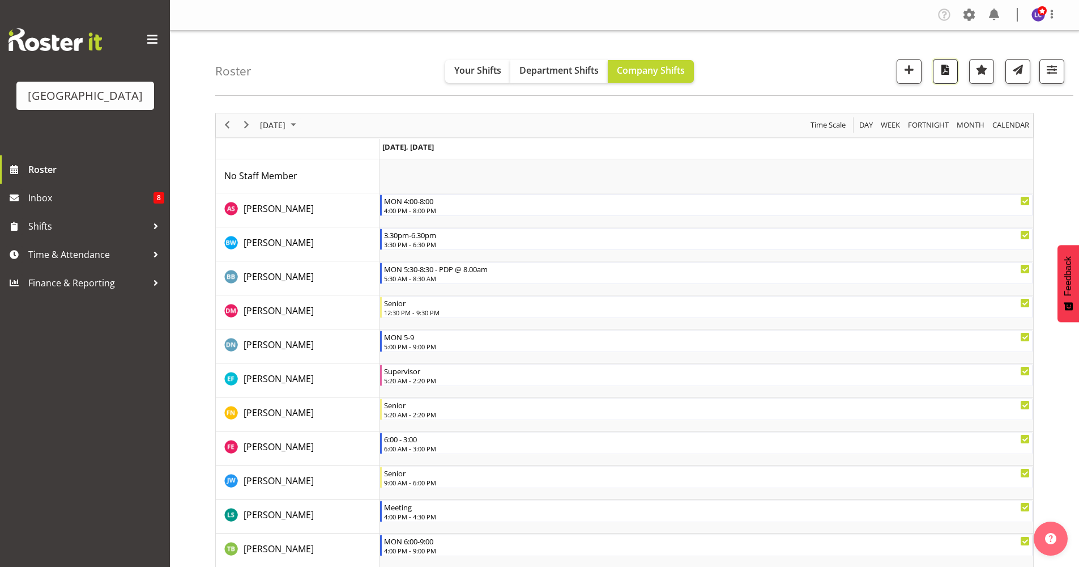
click at [952, 74] on span "button" at bounding box center [945, 69] width 15 height 15
click at [150, 202] on span "Inbox" at bounding box center [90, 197] width 125 height 17
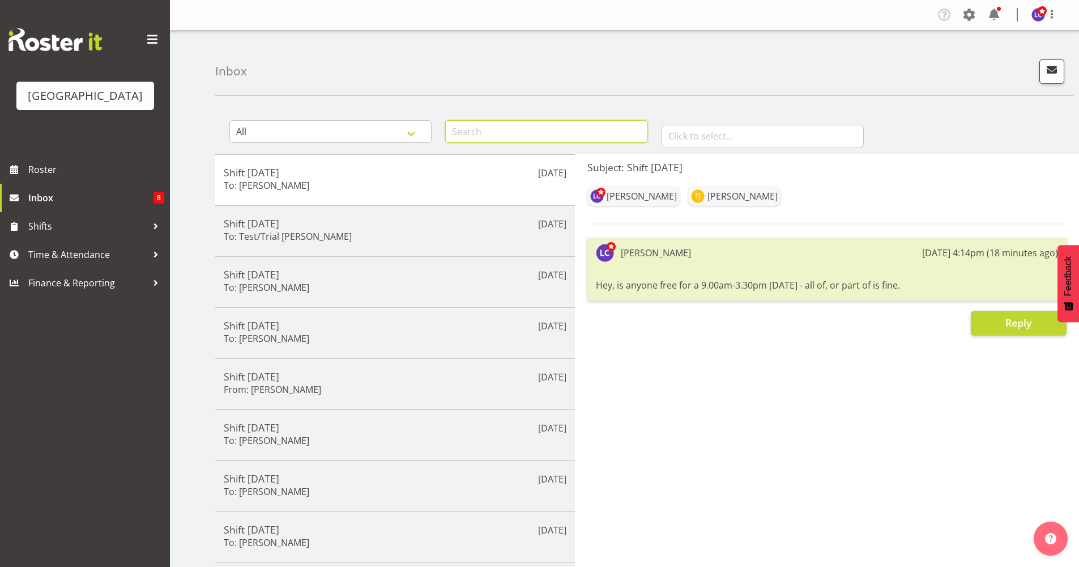
click at [479, 139] on input "text" at bounding box center [546, 131] width 202 height 23
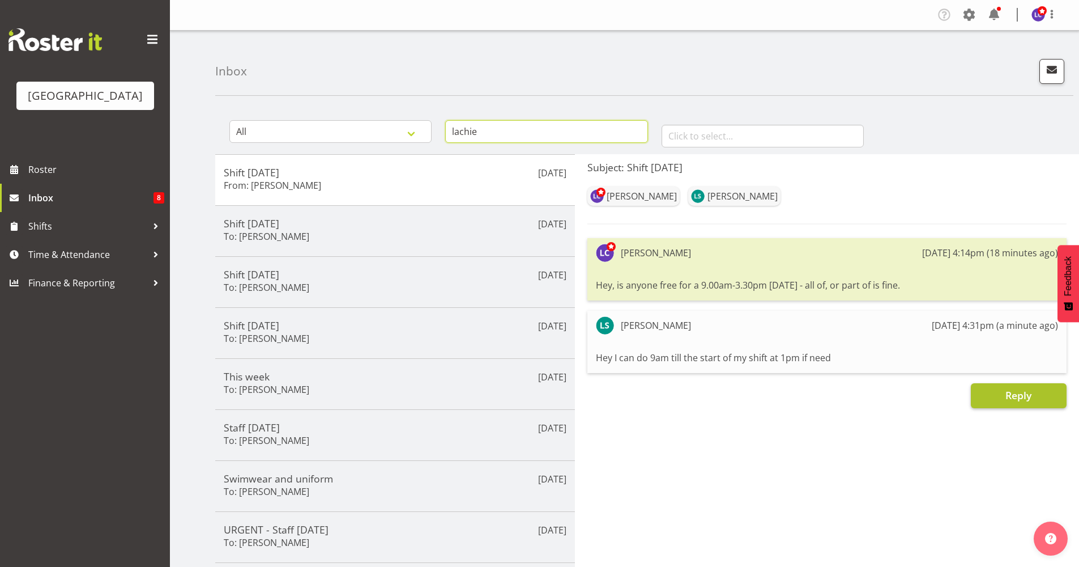
type input "lachie"
click at [999, 395] on button "Reply" at bounding box center [1019, 395] width 96 height 25
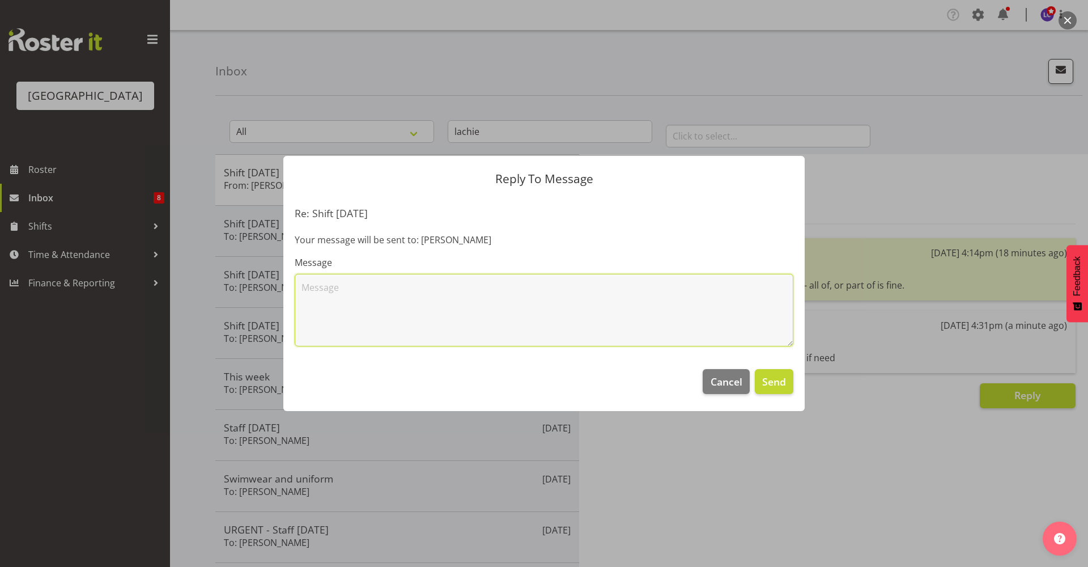
click at [465, 306] on textarea at bounding box center [544, 310] width 499 height 73
click at [465, 306] on textarea "Legend thank you" at bounding box center [544, 310] width 499 height 73
type textarea "Legend thank you"
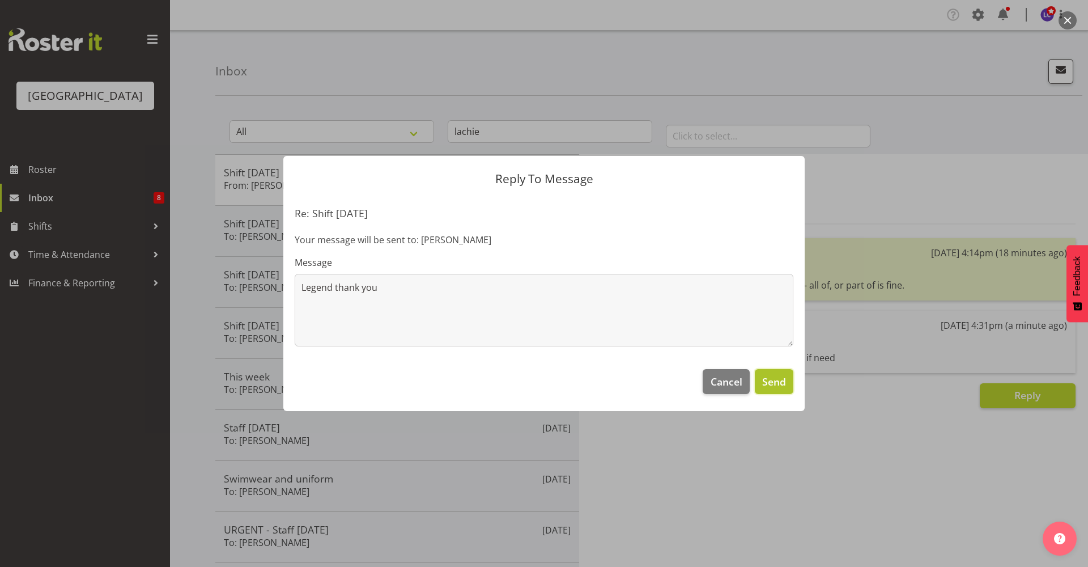
click at [768, 381] on span "Send" at bounding box center [774, 381] width 24 height 15
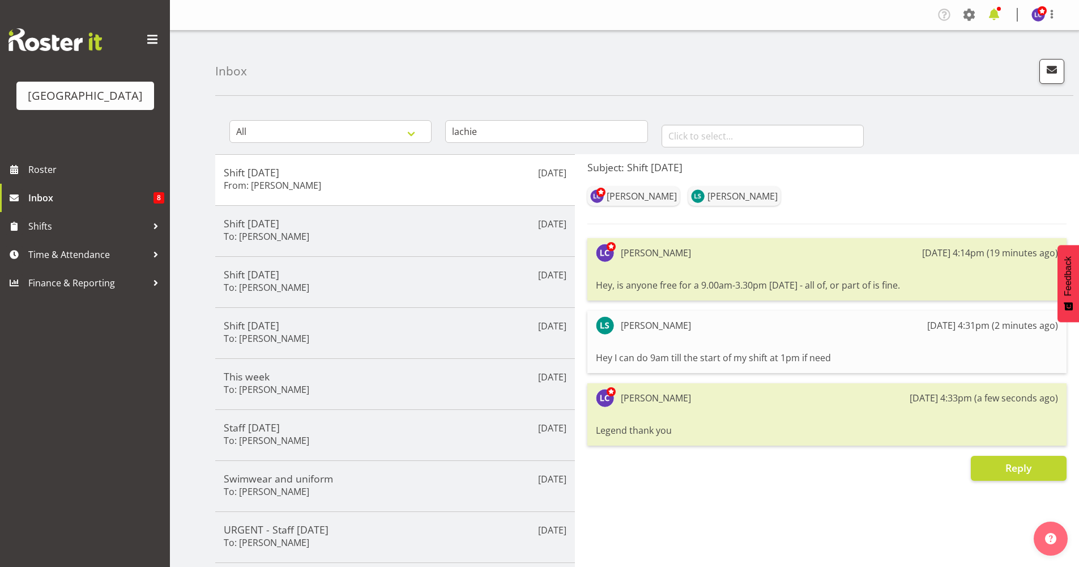
click at [998, 19] on span at bounding box center [994, 15] width 18 height 18
